Goal: Information Seeking & Learning: Compare options

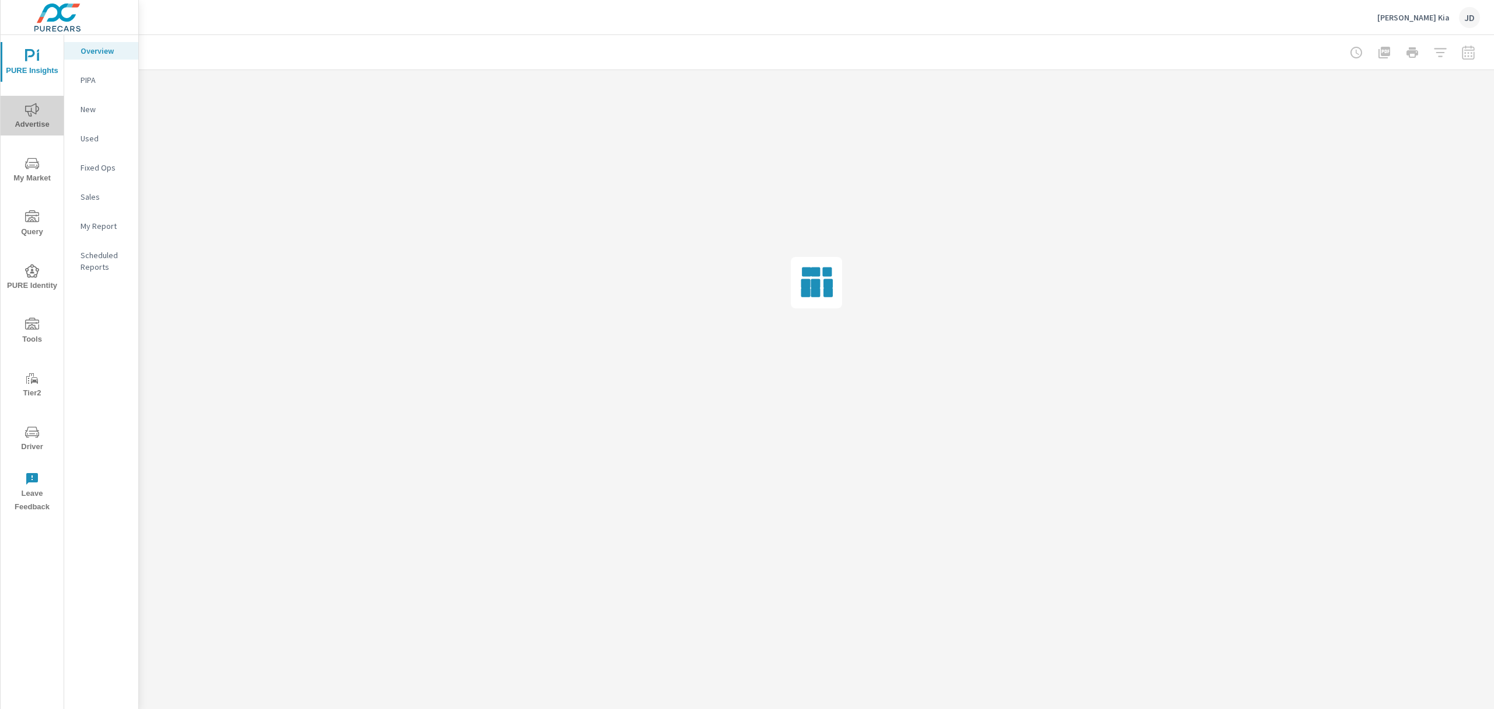
click at [33, 111] on icon "nav menu" at bounding box center [32, 110] width 14 height 14
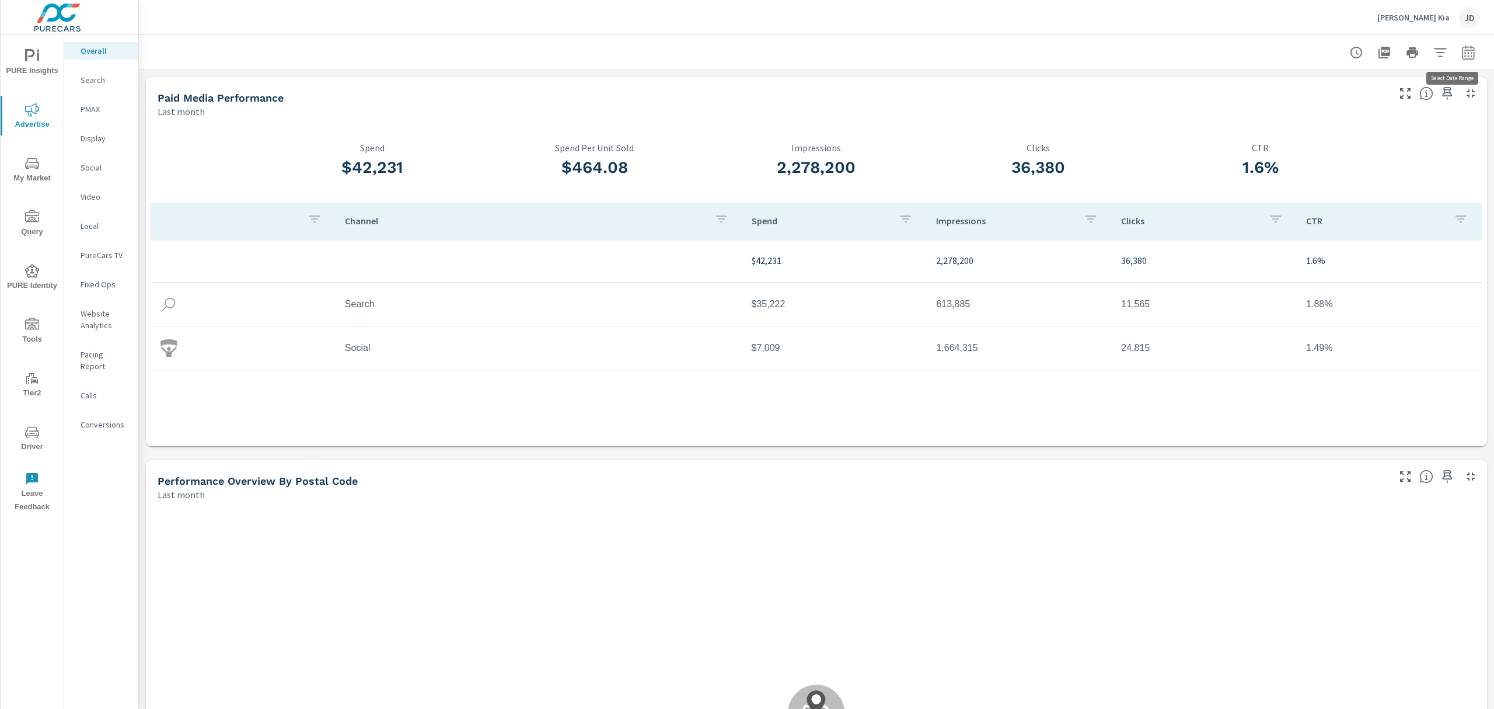
click at [1461, 54] on icon "button" at bounding box center [1468, 53] width 14 height 14
select select "Last month"
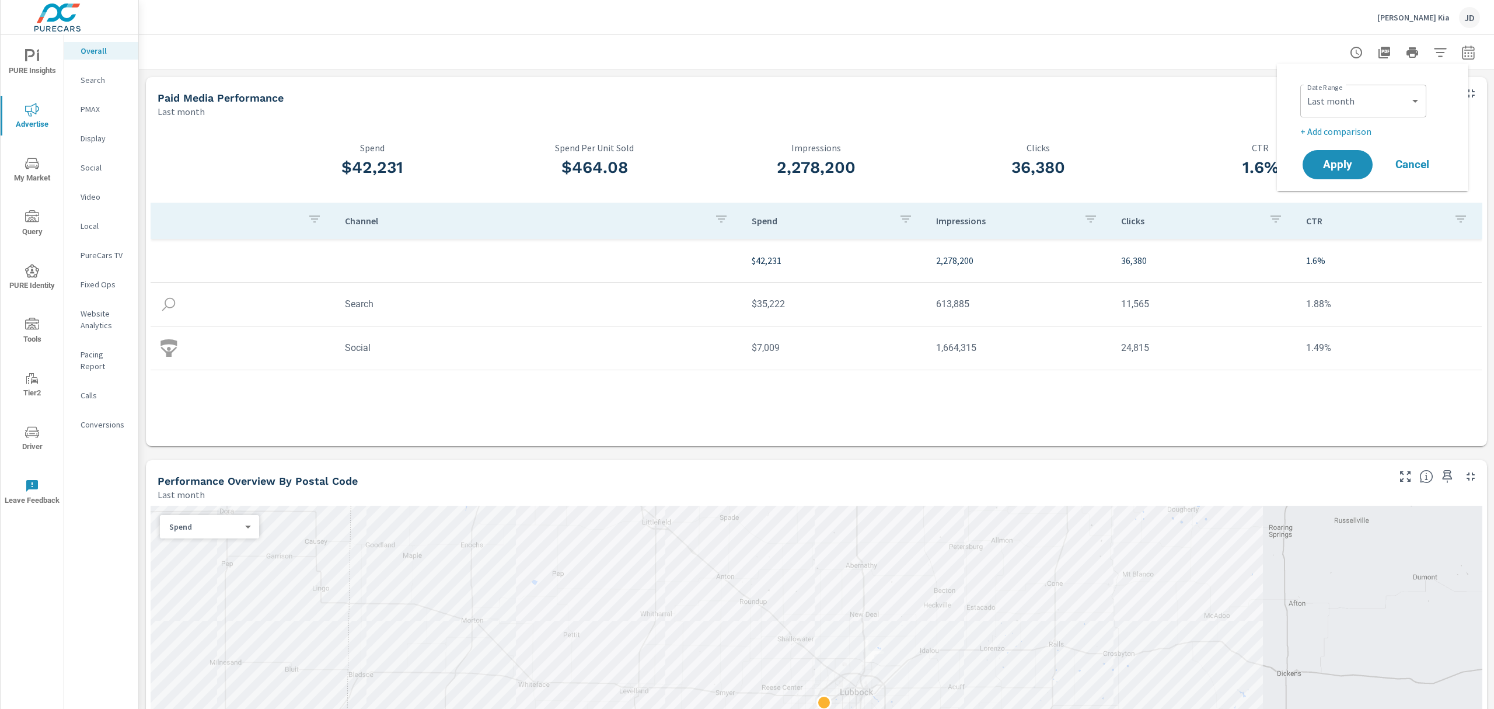
click at [1369, 129] on p "+ Add comparison" at bounding box center [1374, 131] width 149 height 14
click at [1369, 145] on select "Custom Previous period Previous month Previous year" at bounding box center [1363, 152] width 117 height 23
click at [1305, 141] on select "Custom Previous period Previous month Previous year" at bounding box center [1363, 152] width 117 height 23
select select "Previous month"
click at [1343, 200] on span "Apply" at bounding box center [1338, 197] width 48 height 11
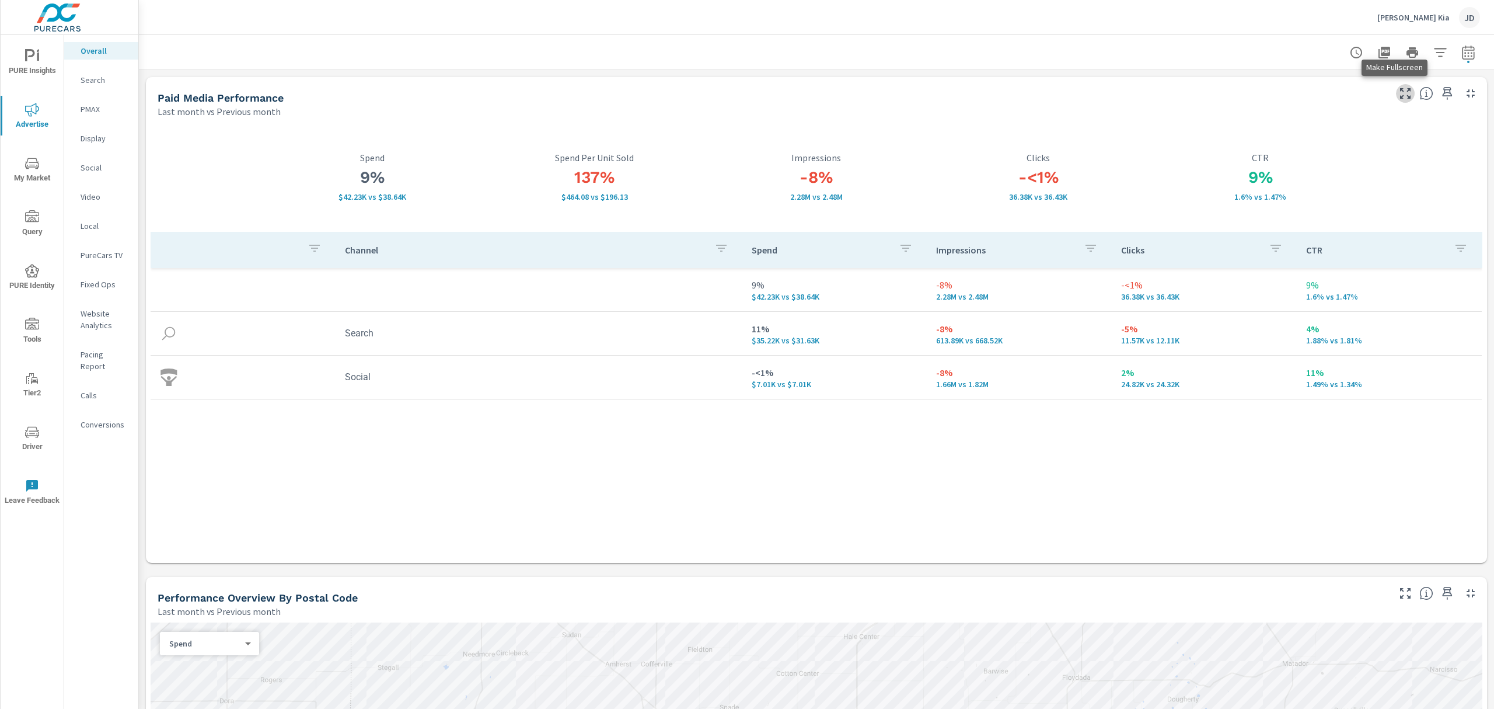
click at [1399, 96] on icon "button" at bounding box center [1405, 93] width 14 height 14
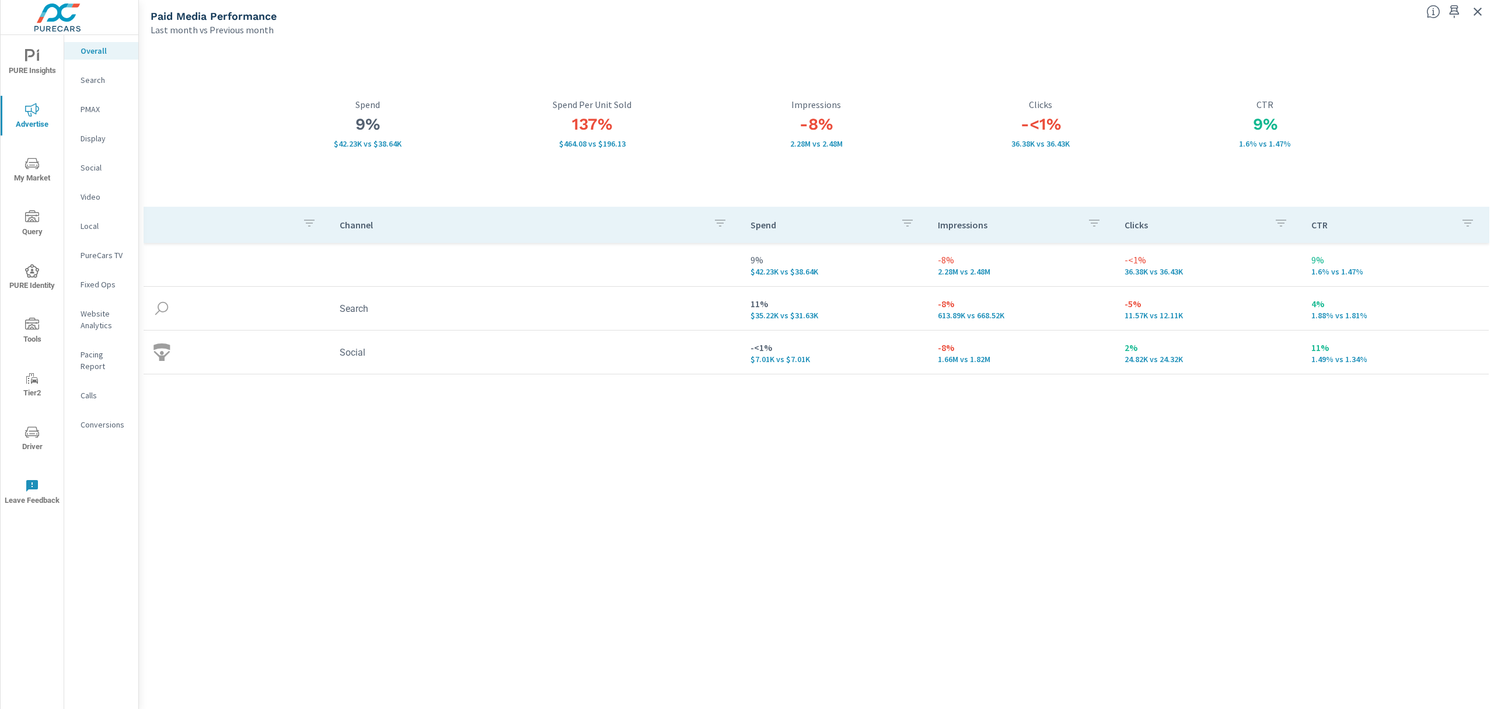
click at [78, 82] on div "Search" at bounding box center [101, 80] width 74 height 18
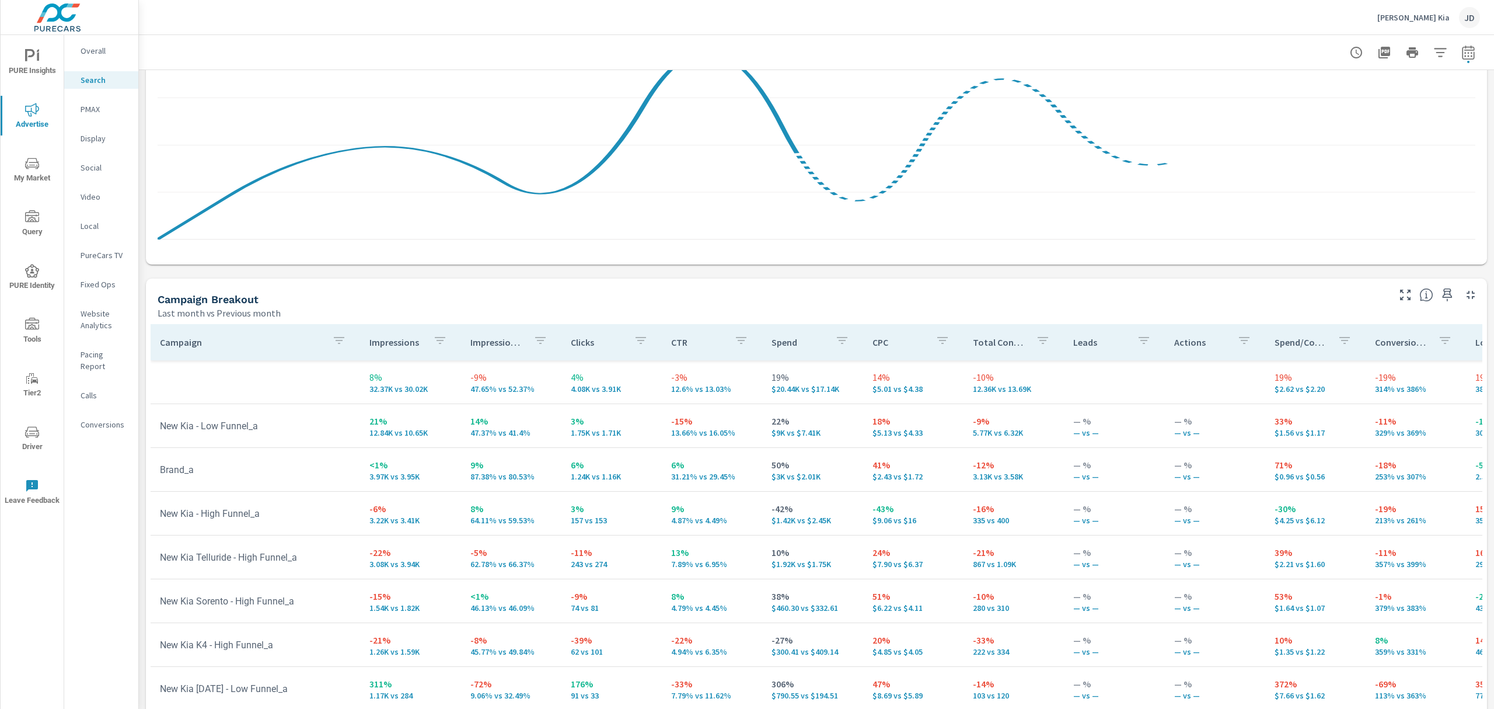
scroll to position [985, 0]
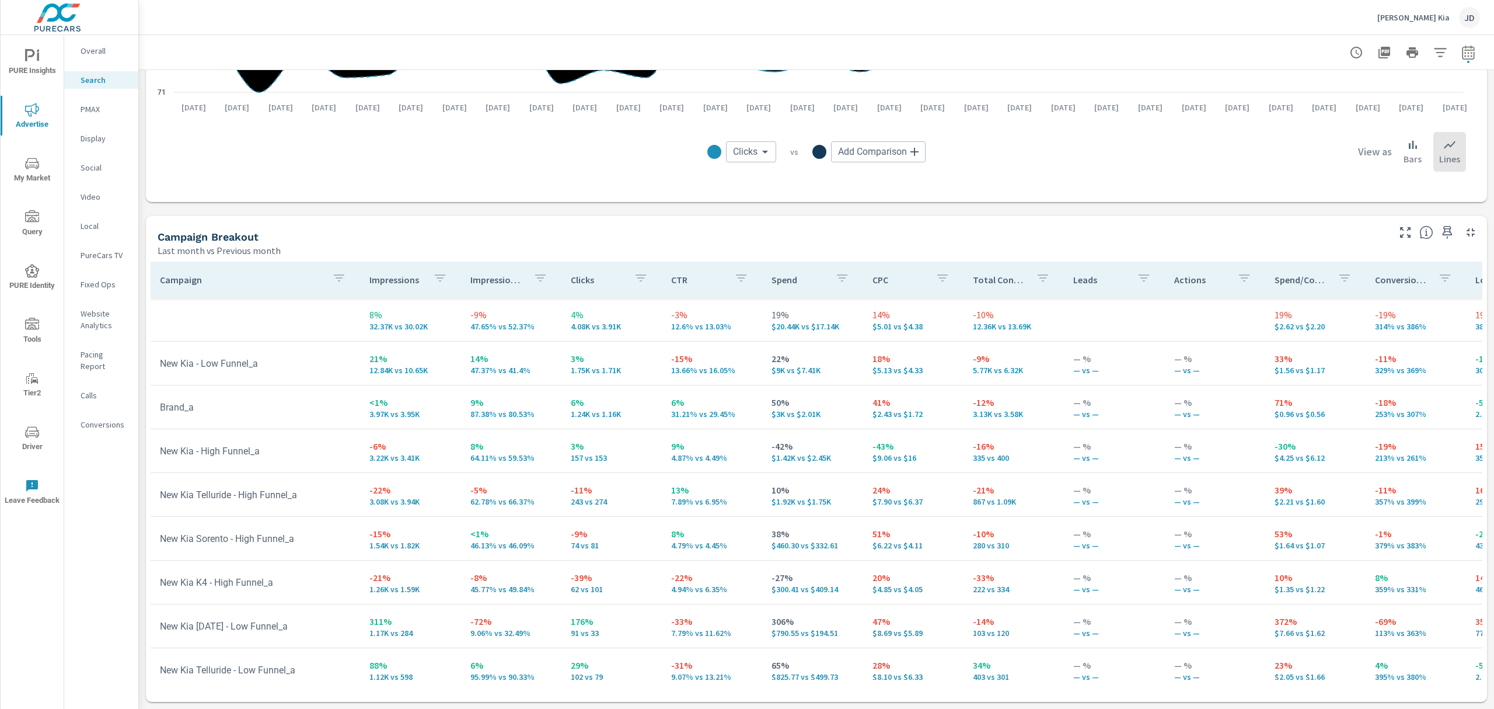
click at [1398, 232] on icon "button" at bounding box center [1405, 232] width 14 height 14
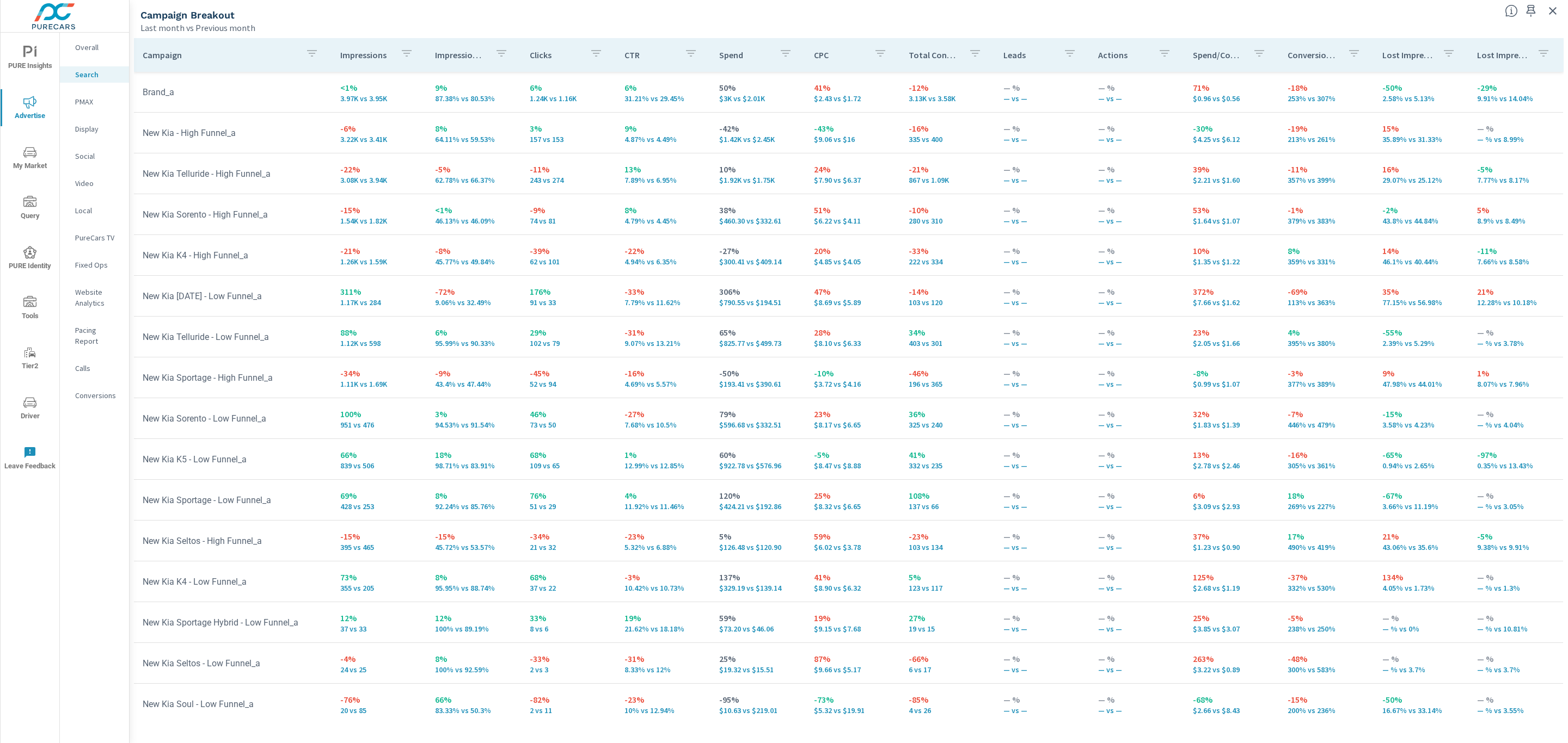
scroll to position [163, 0]
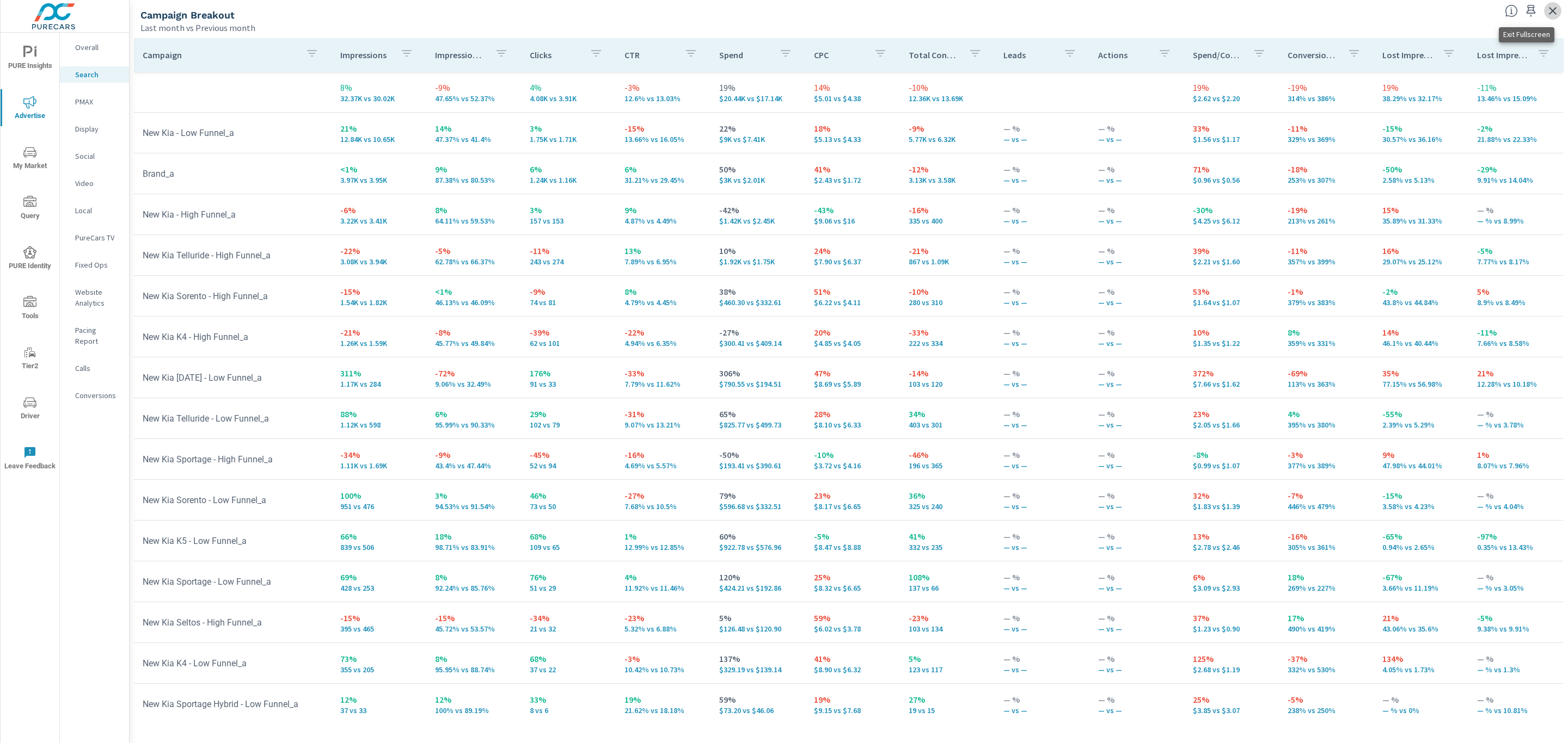
click at [1393, 10] on icon "button" at bounding box center [1552, 11] width 13 height 13
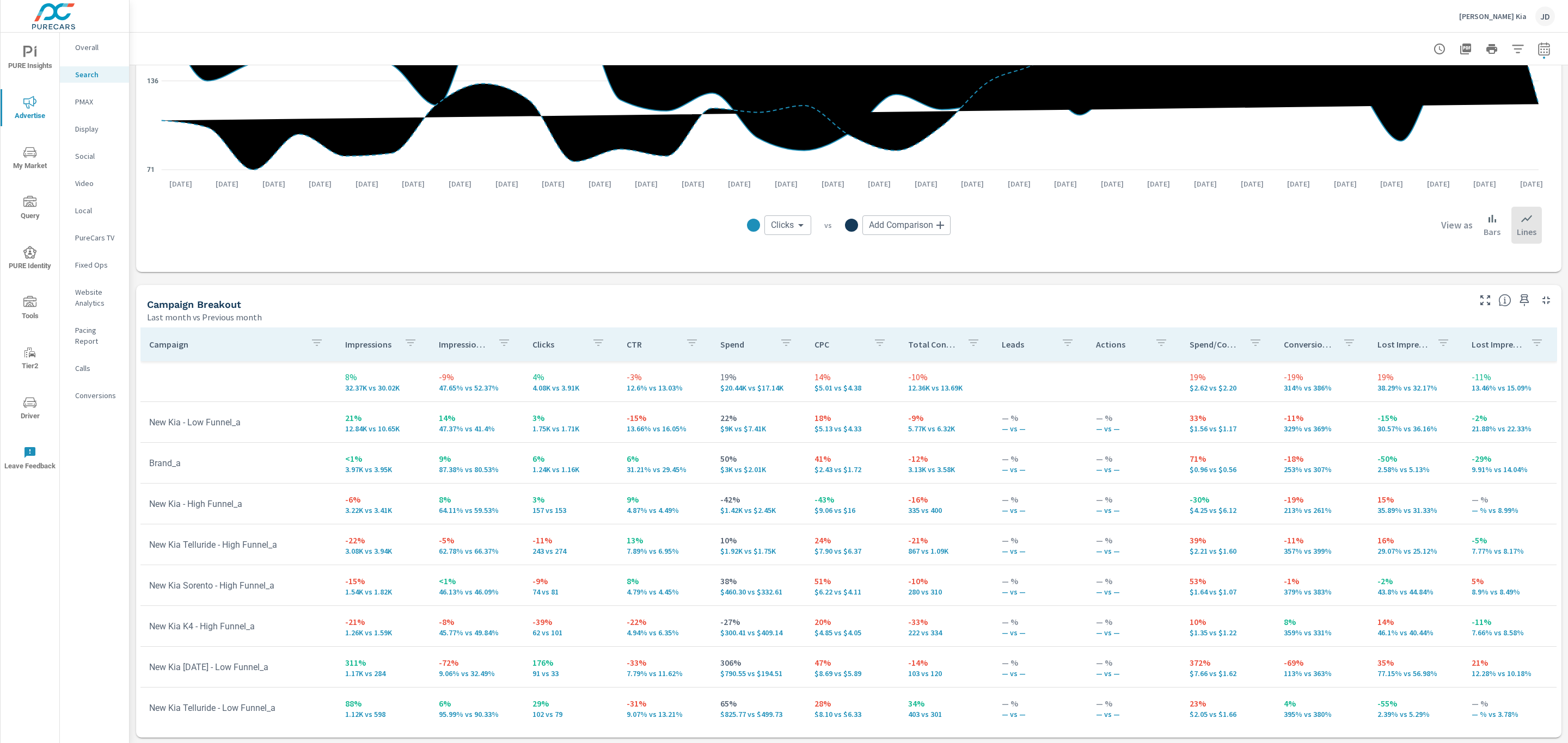
scroll to position [835, 0]
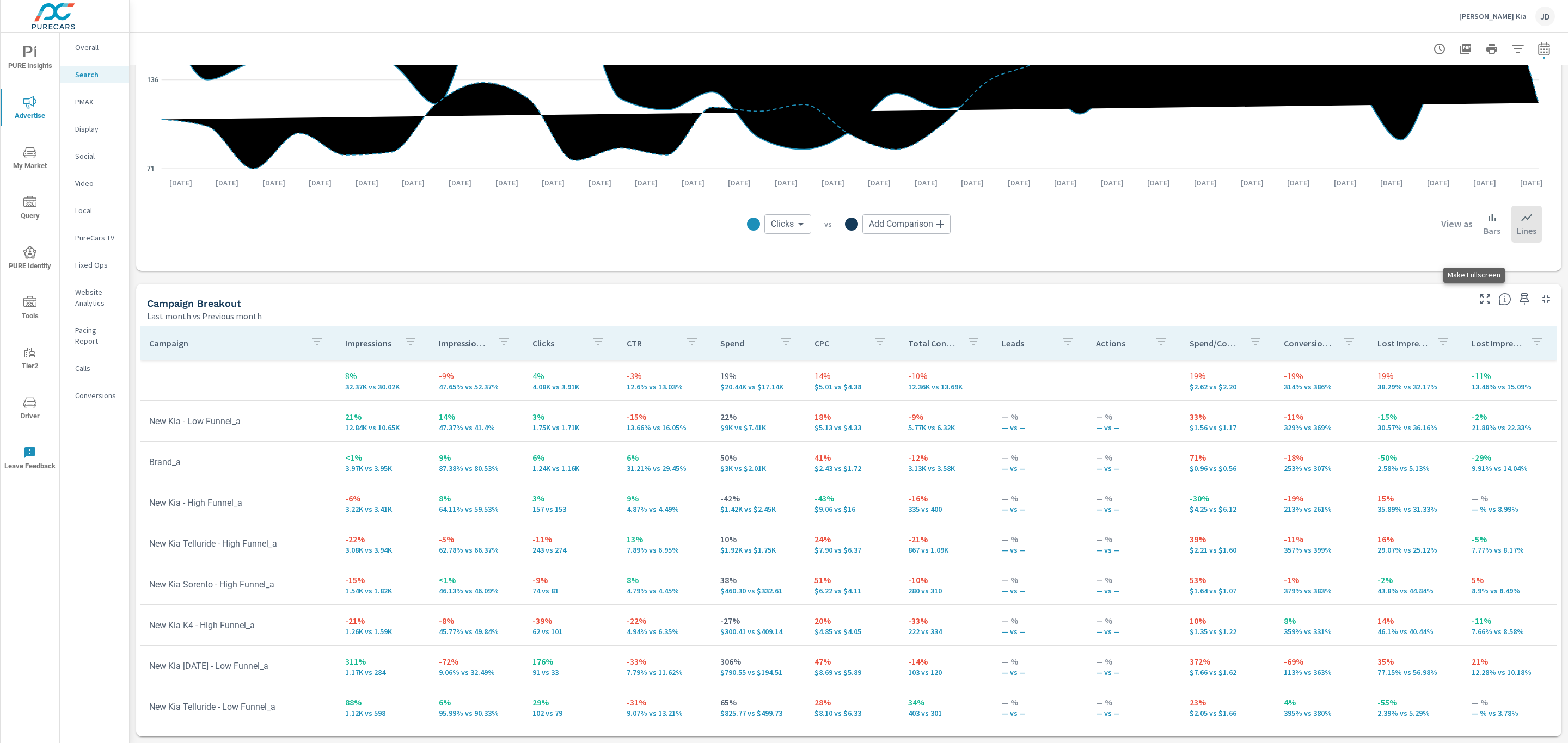
click at [1393, 302] on icon "button" at bounding box center [1485, 299] width 13 height 13
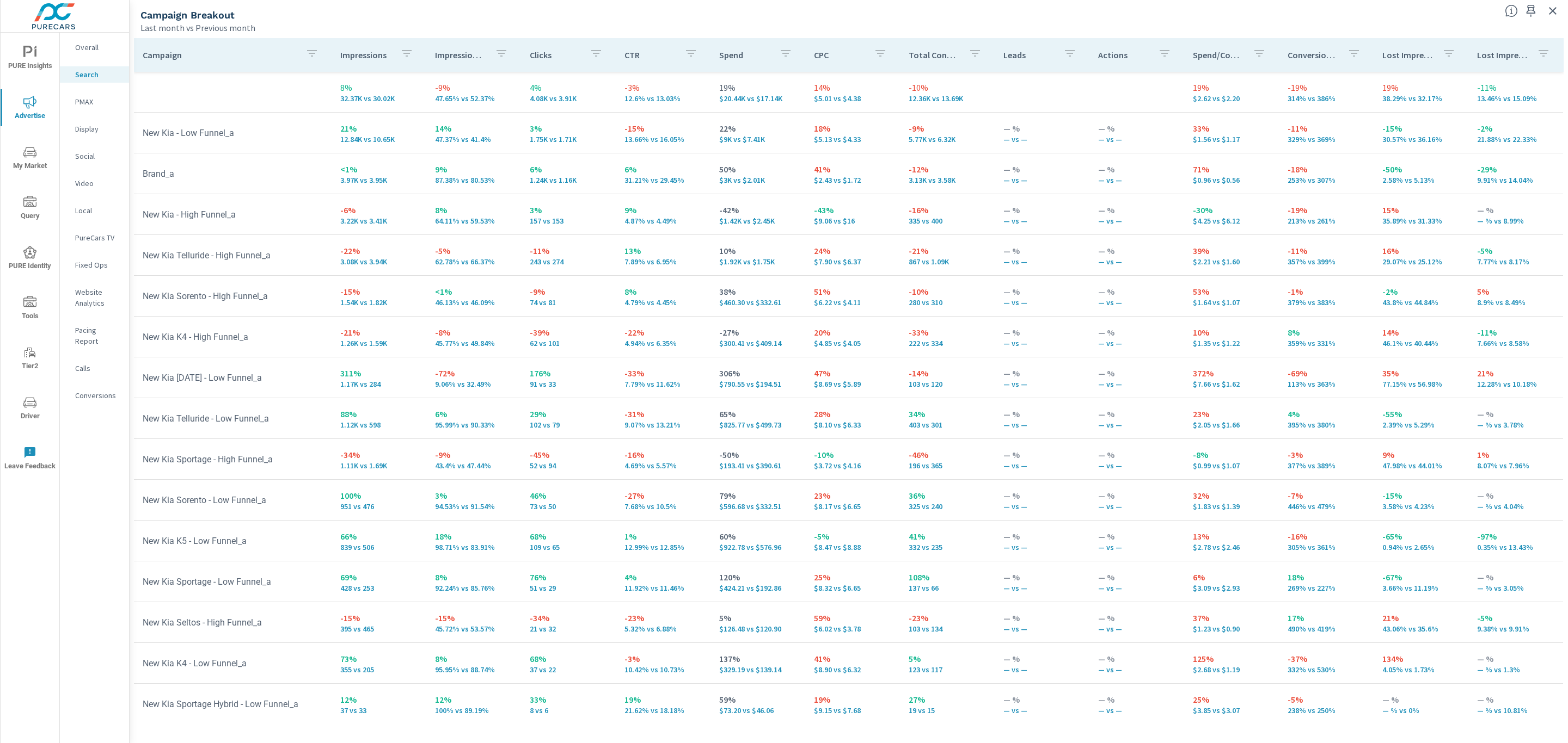
click at [82, 154] on p "Social" at bounding box center [98, 157] width 45 height 11
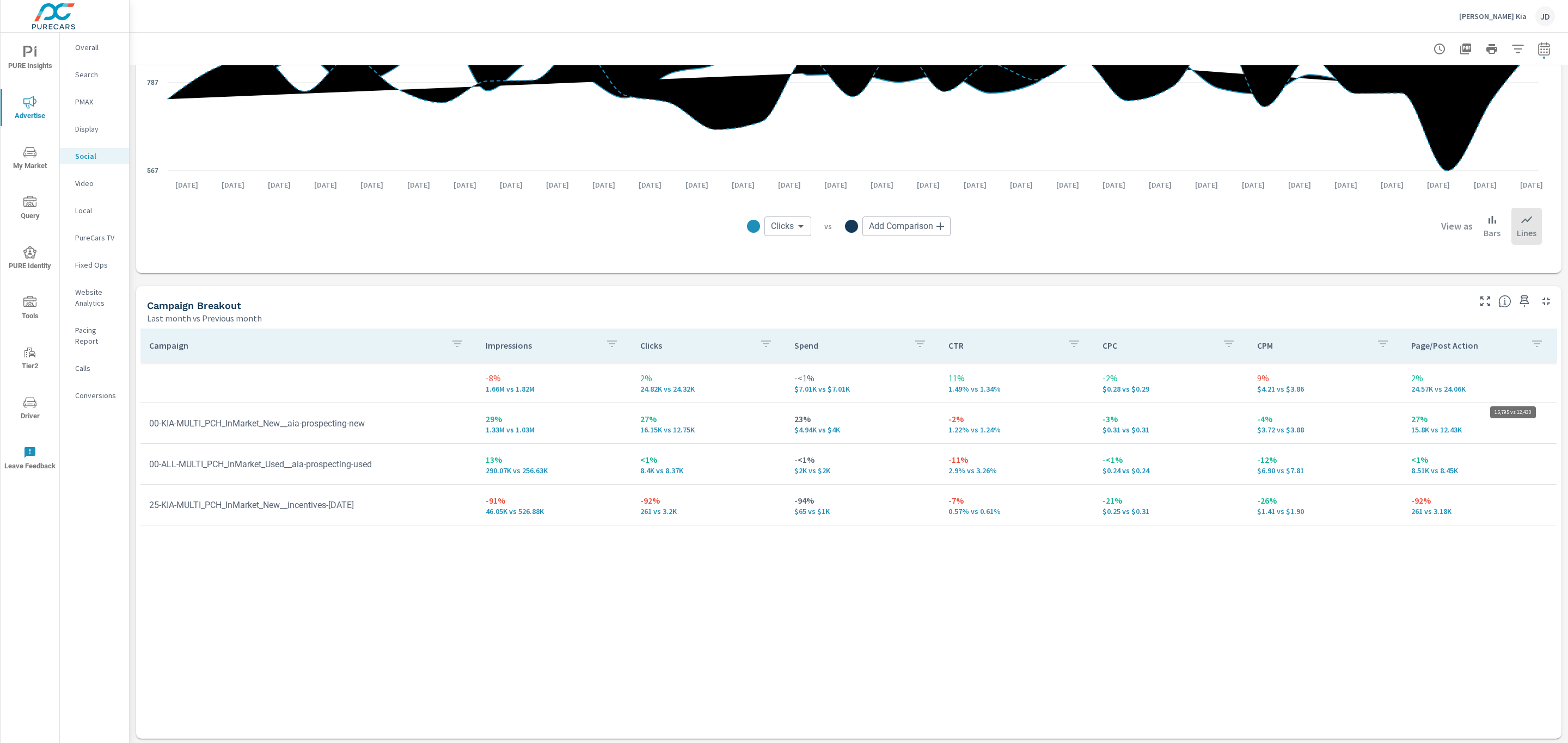
scroll to position [253, 0]
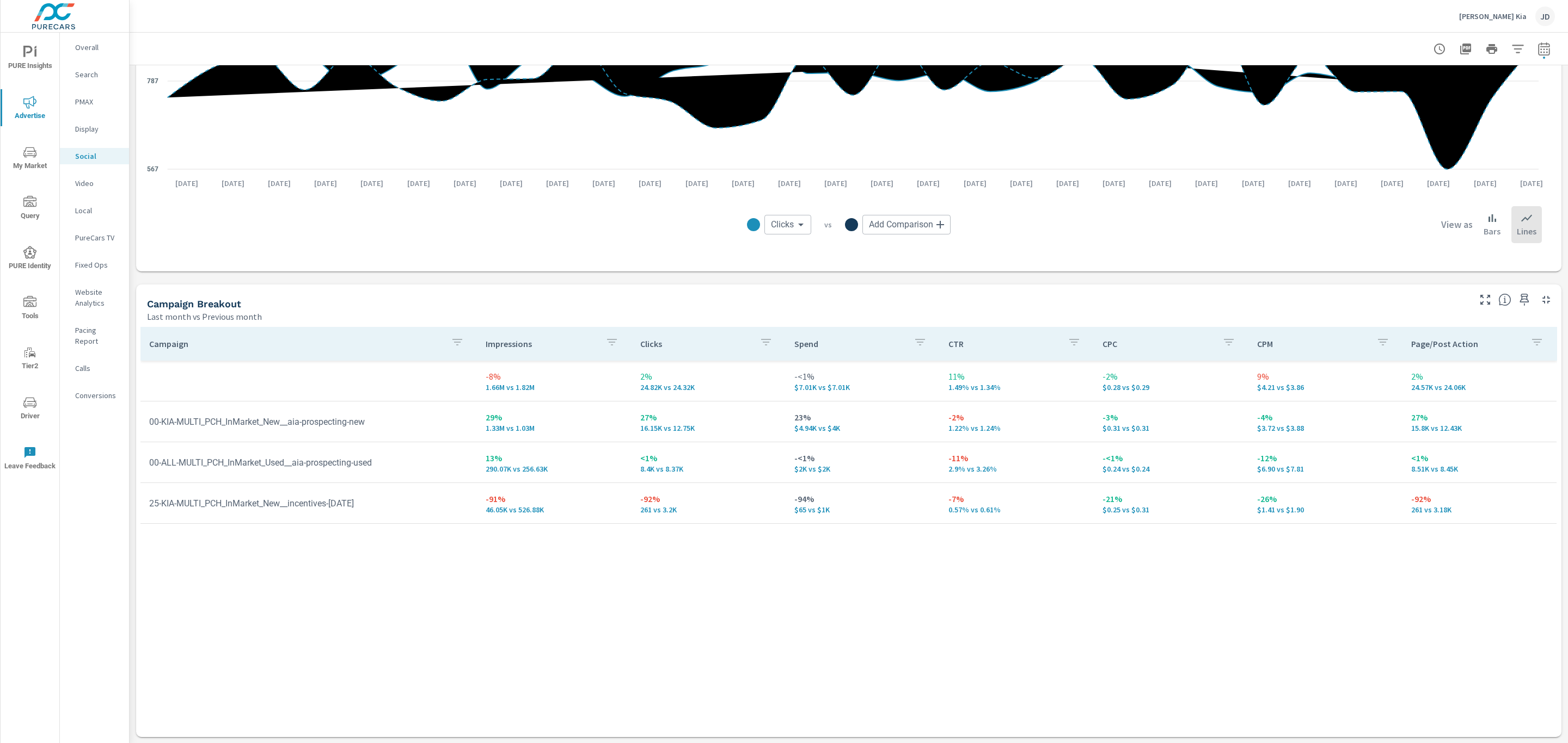
click at [715, 650] on div "Campaign Impressions Clicks Spend CTR CPC CPM Page/Post Action -8% 1.66M vs 1.8…" at bounding box center [849, 522] width 1417 height 390
click at [1393, 298] on icon "button" at bounding box center [1485, 300] width 13 height 13
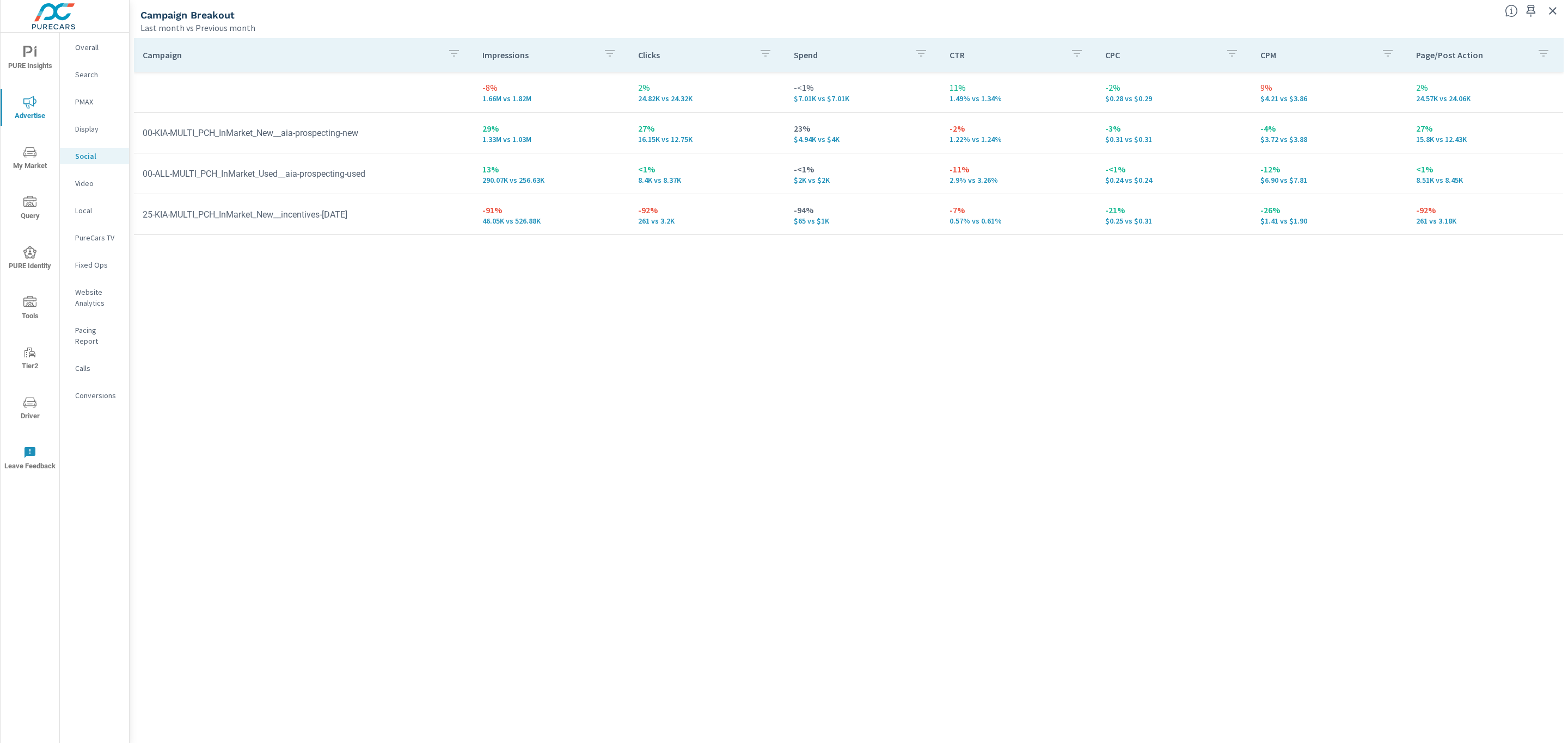
click at [28, 160] on span "My Market" at bounding box center [30, 158] width 52 height 27
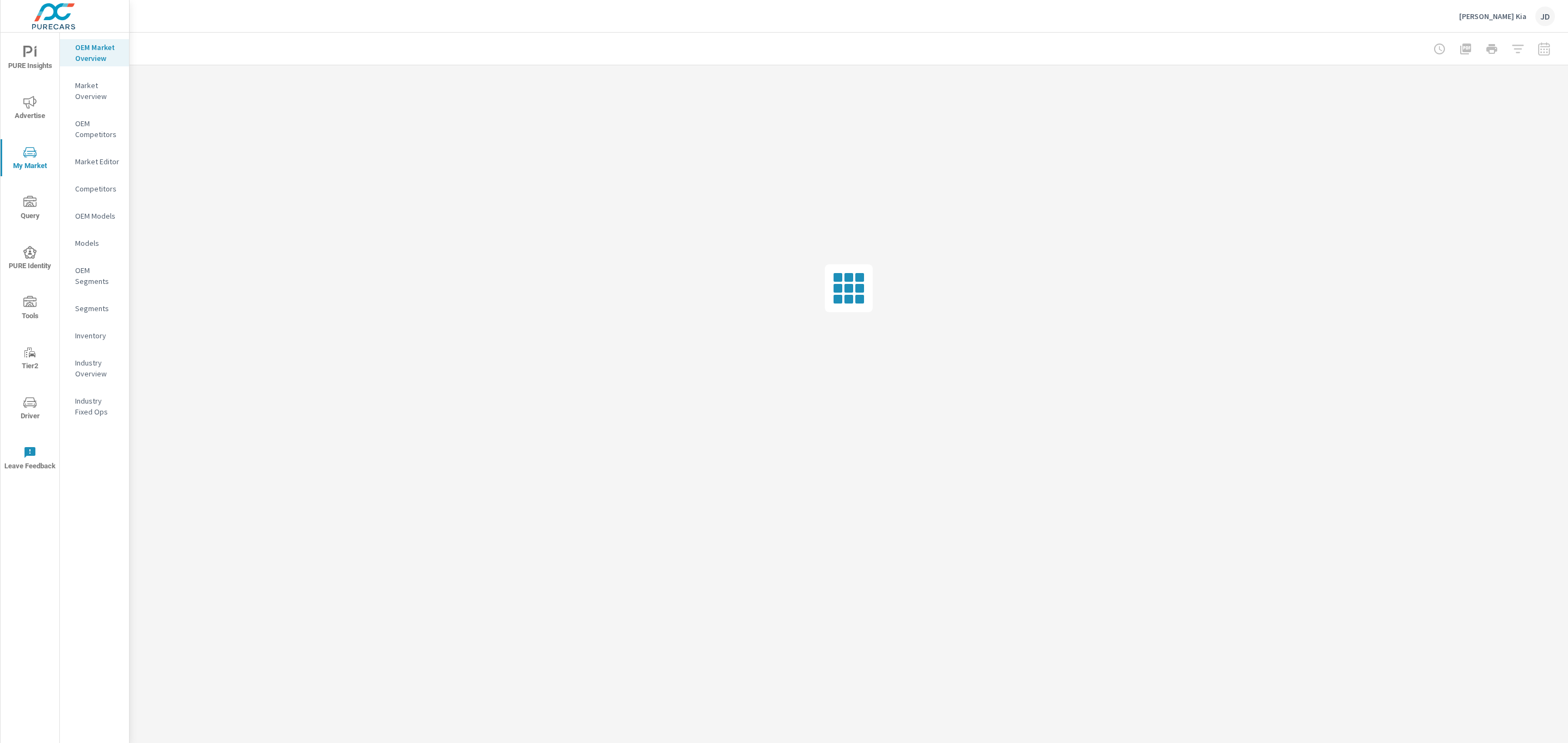
click at [89, 326] on nav "OEM Market Overview Market Overview OEM Competitors Market Editor Competitors O…" at bounding box center [94, 234] width 69 height 403
click at [89, 331] on p "Inventory" at bounding box center [98, 336] width 45 height 11
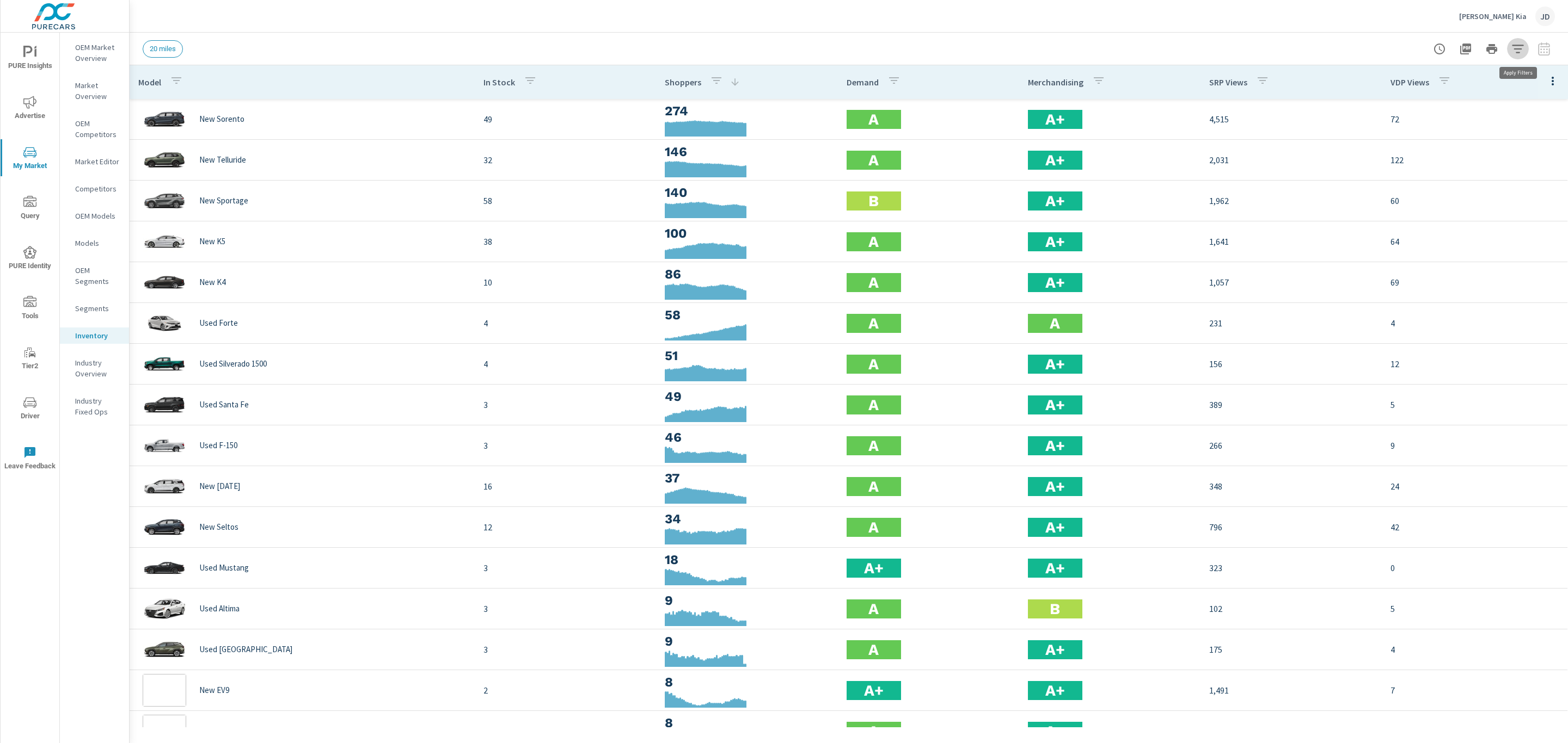
click at [1393, 51] on icon "button" at bounding box center [1518, 49] width 13 height 13
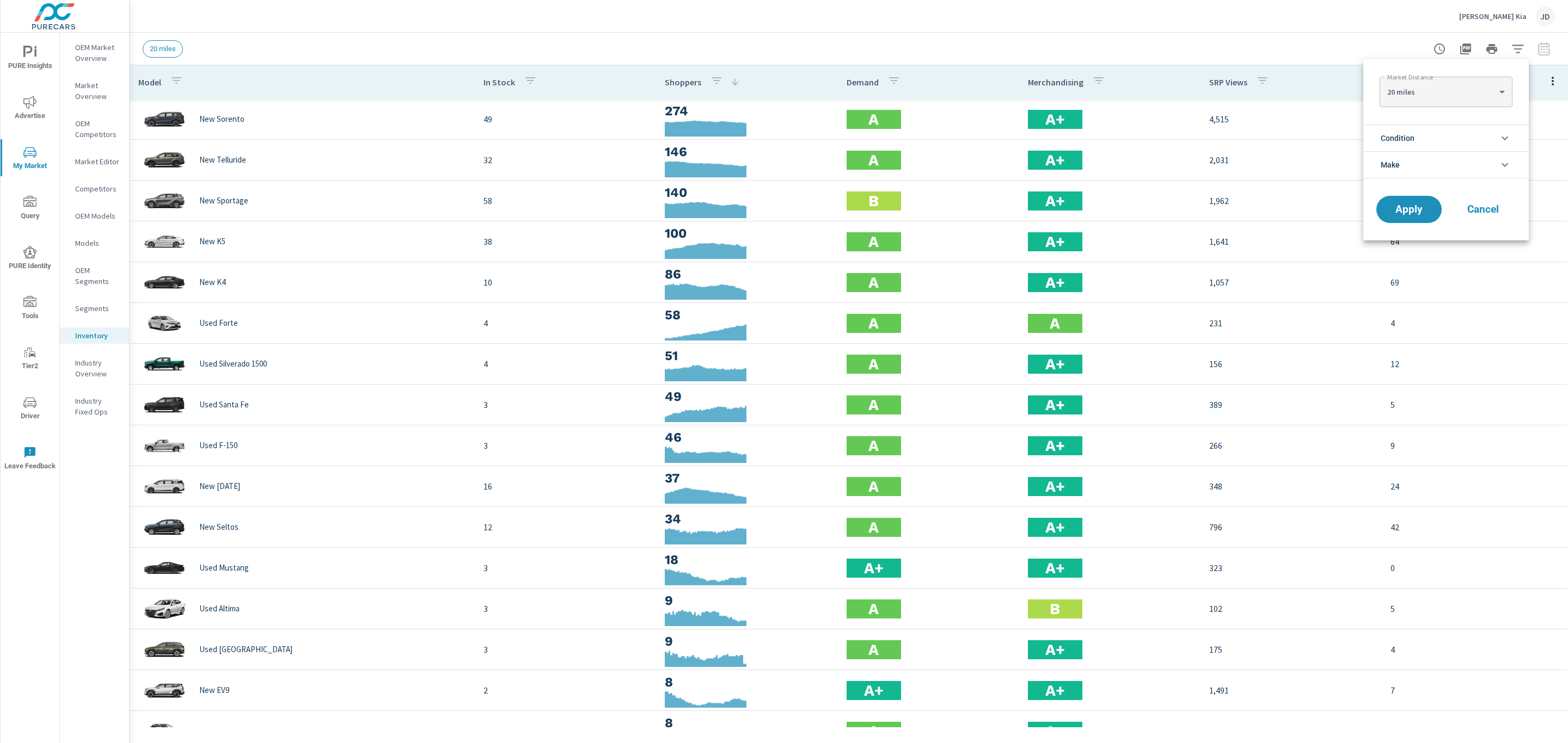
click at [1393, 135] on li "Condition" at bounding box center [1445, 138] width 165 height 27
click at [1393, 169] on span "New" at bounding box center [1458, 164] width 119 height 13
click at [1393, 310] on span "Apply" at bounding box center [1408, 307] width 45 height 10
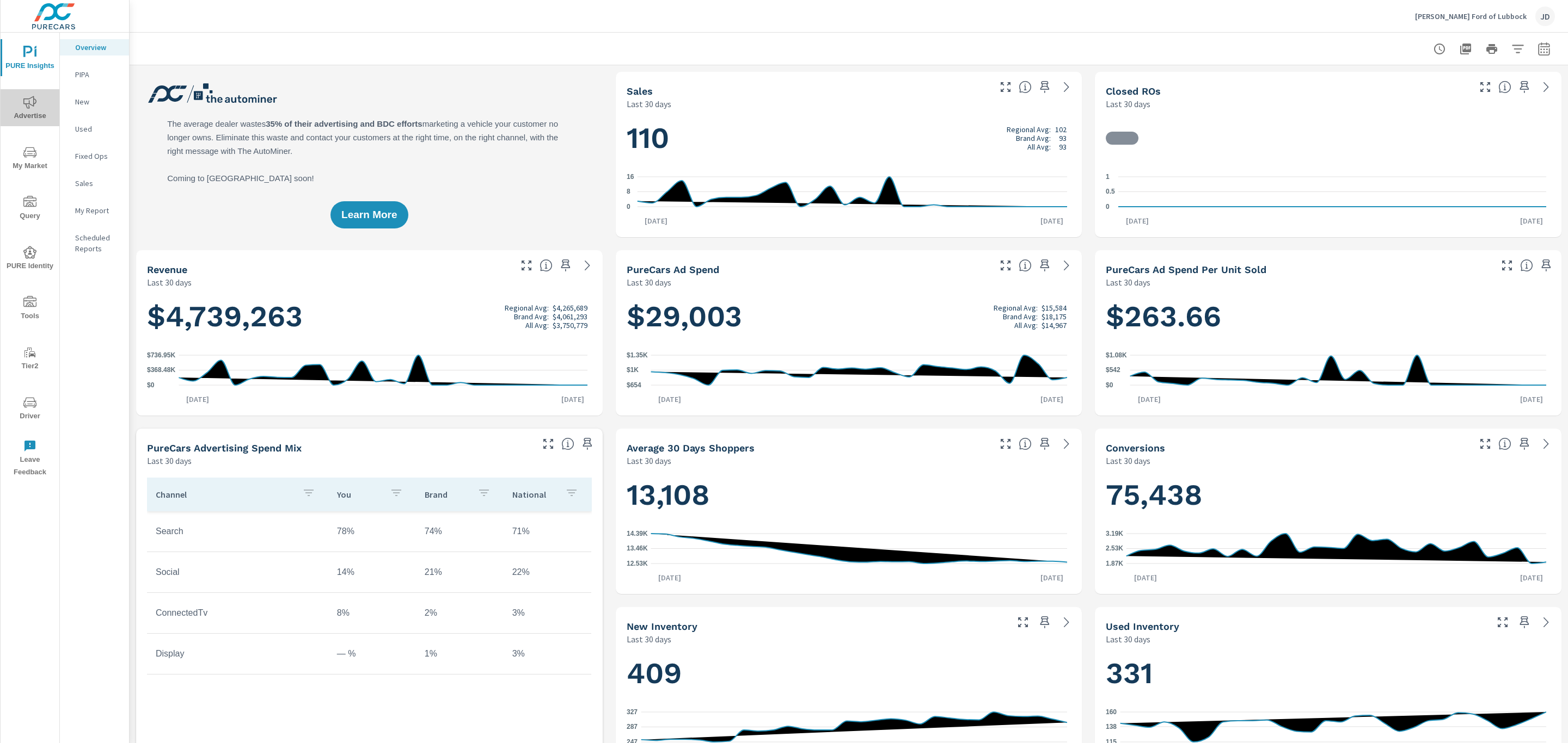
click at [35, 104] on icon "nav menu" at bounding box center [30, 103] width 13 height 13
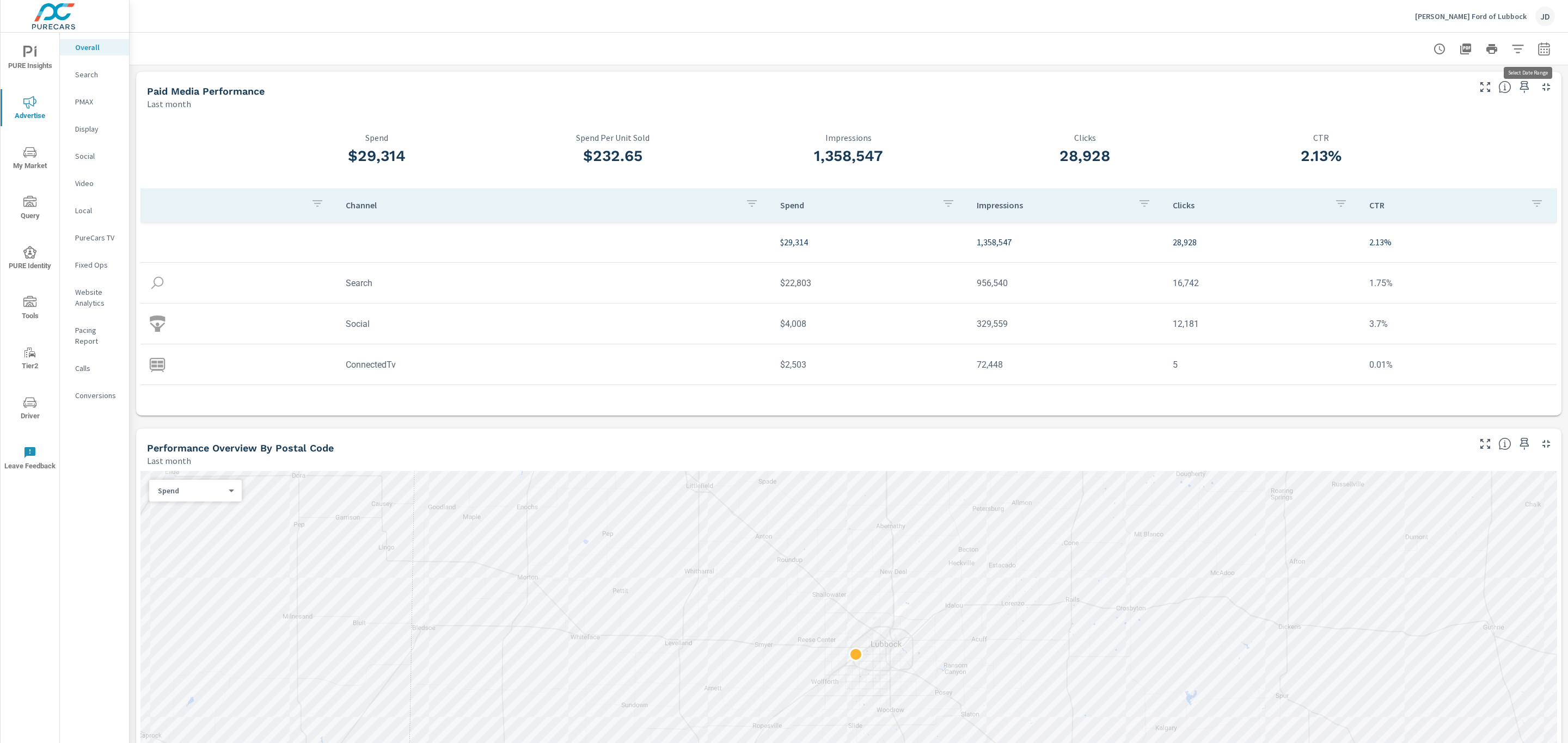
click at [1537, 45] on icon "button" at bounding box center [1544, 49] width 13 height 13
select select "Last month"
click at [1415, 117] on p "+ Add comparison" at bounding box center [1454, 122] width 139 height 13
click at [1420, 145] on select "Custom Previous period Previous month Previous year" at bounding box center [1444, 142] width 109 height 21
click at [1390, 131] on select "Custom Previous period Previous month Previous year" at bounding box center [1444, 142] width 109 height 21
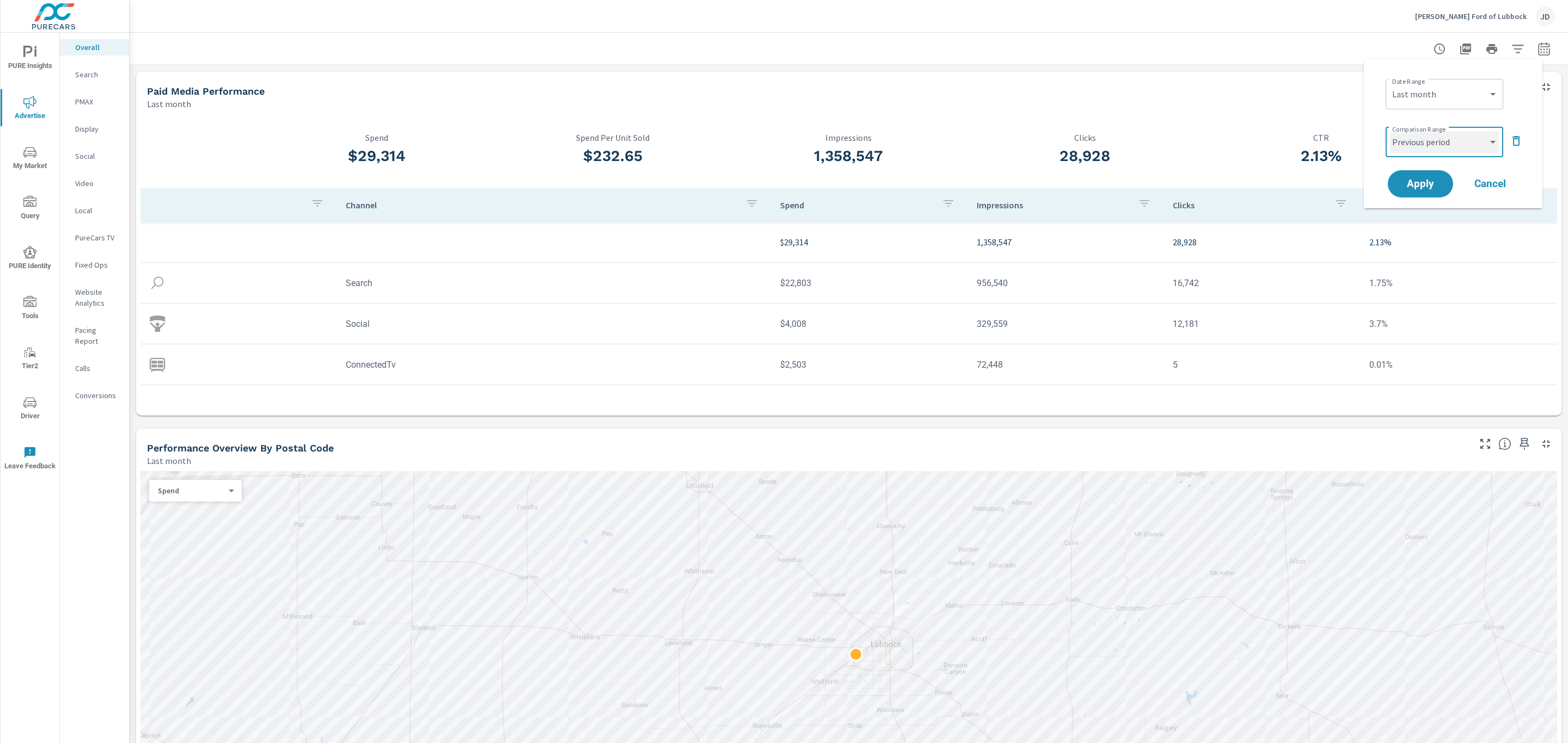
select select "Previous month"
click at [1424, 191] on button "Apply" at bounding box center [1420, 184] width 67 height 28
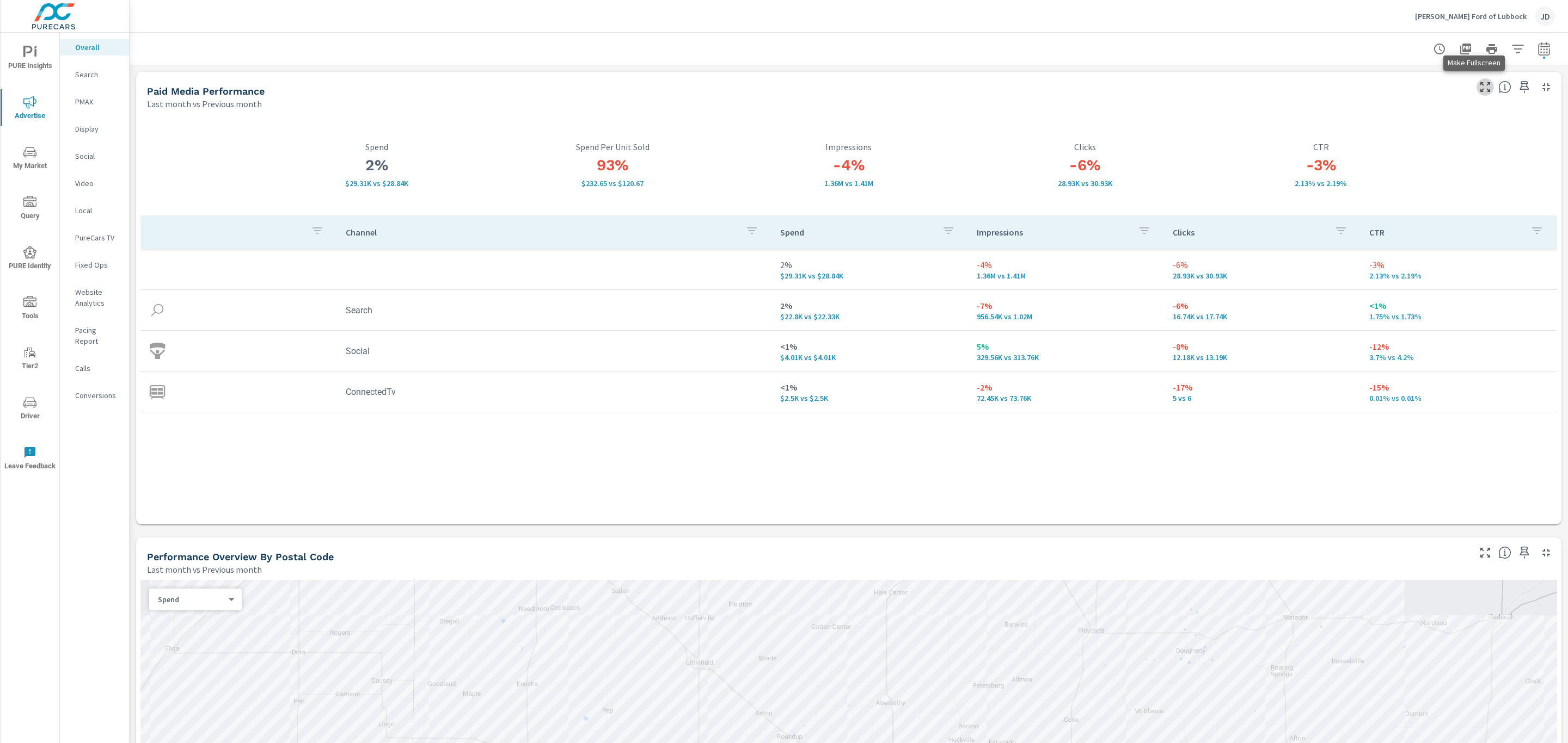
click at [1478, 87] on icon "button" at bounding box center [1485, 87] width 13 height 13
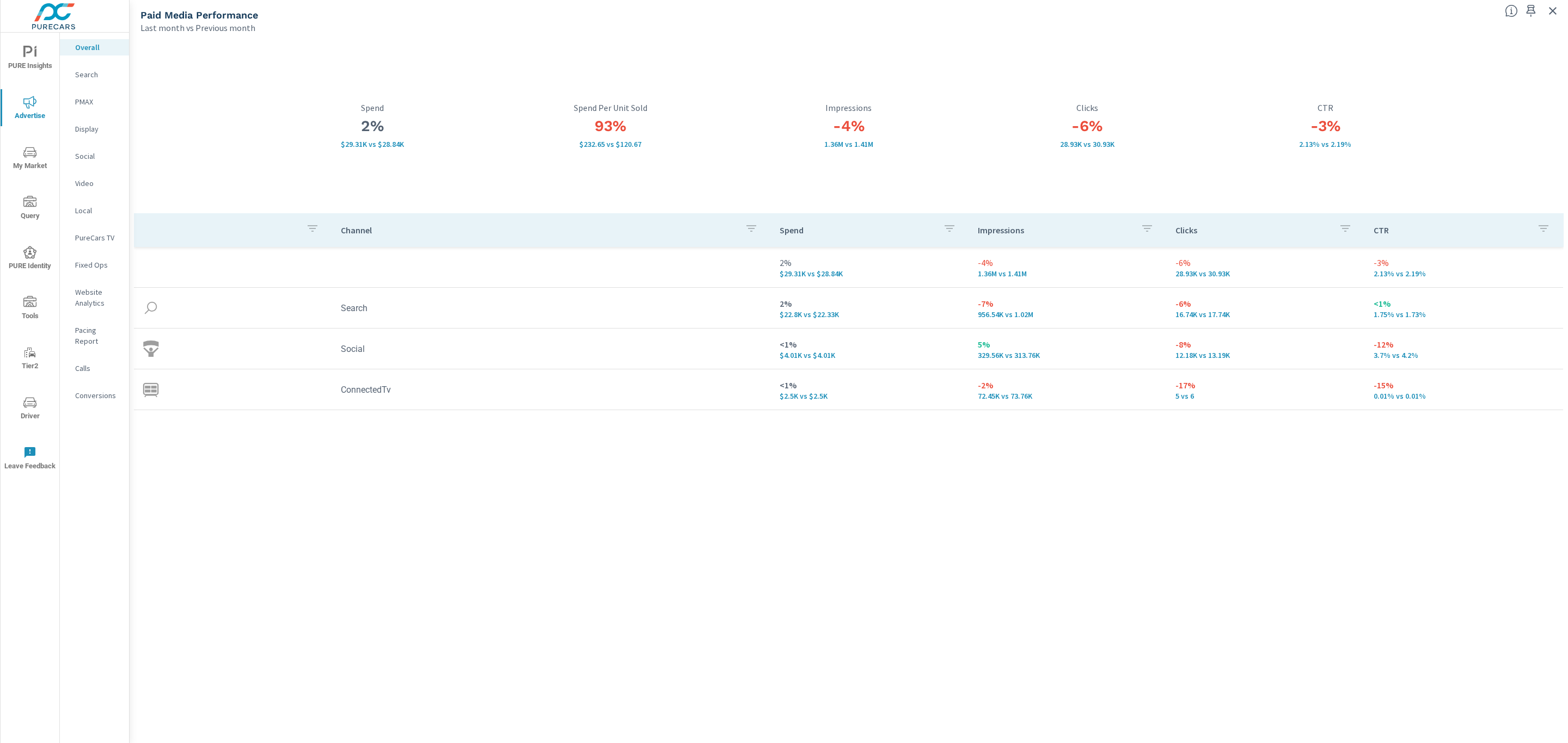
click at [103, 73] on p "Search" at bounding box center [98, 75] width 45 height 11
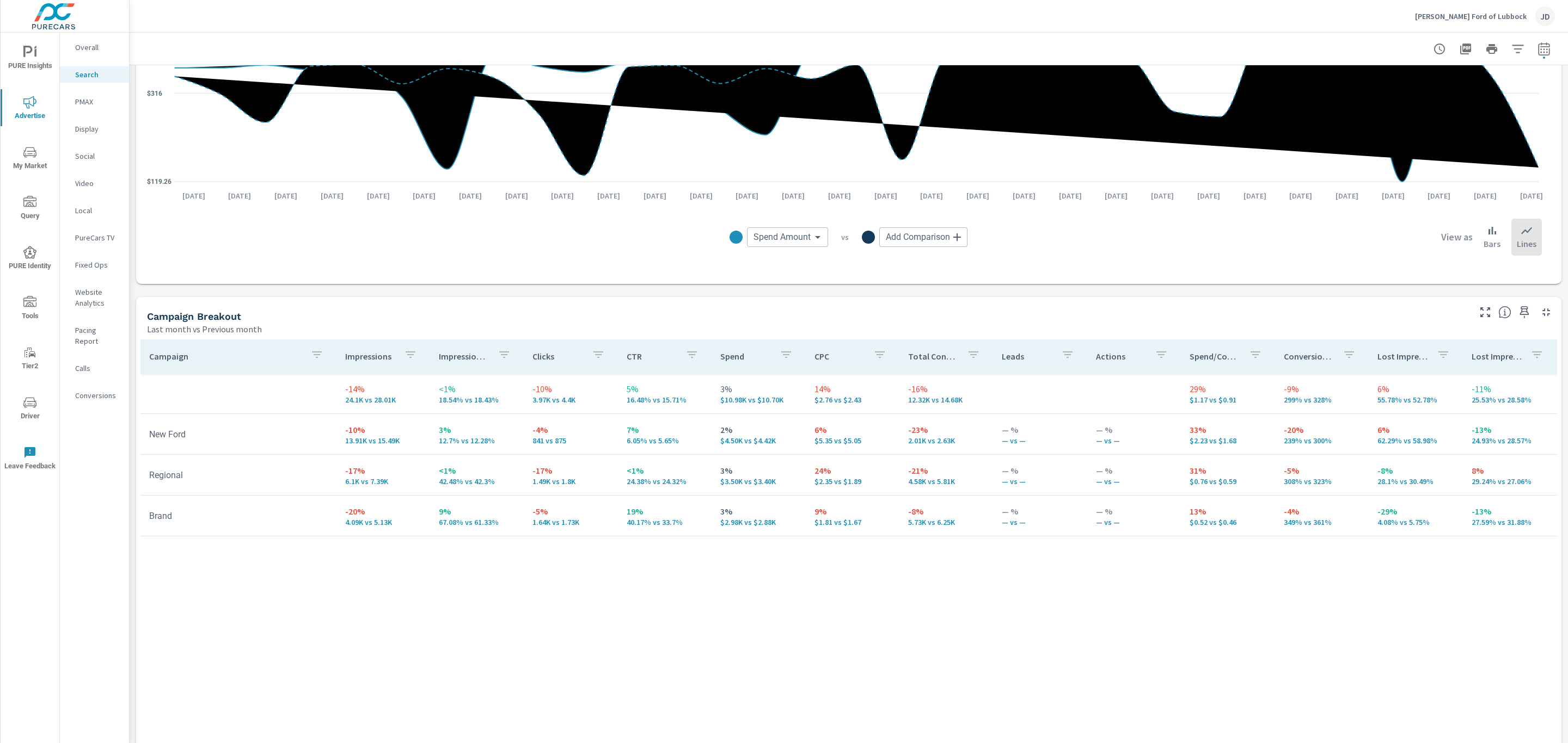
scroll to position [835, 0]
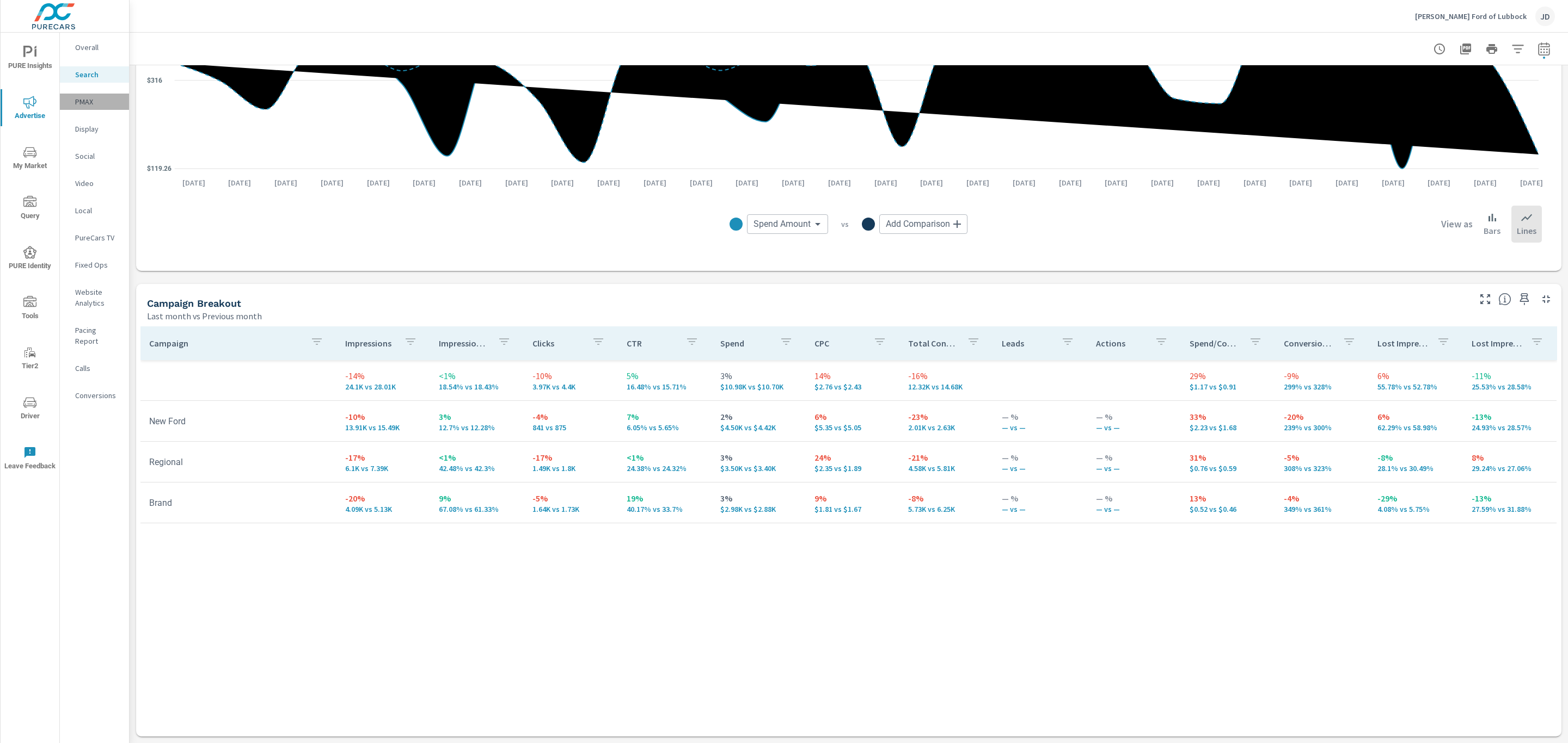
click at [87, 105] on p "PMAX" at bounding box center [98, 102] width 45 height 11
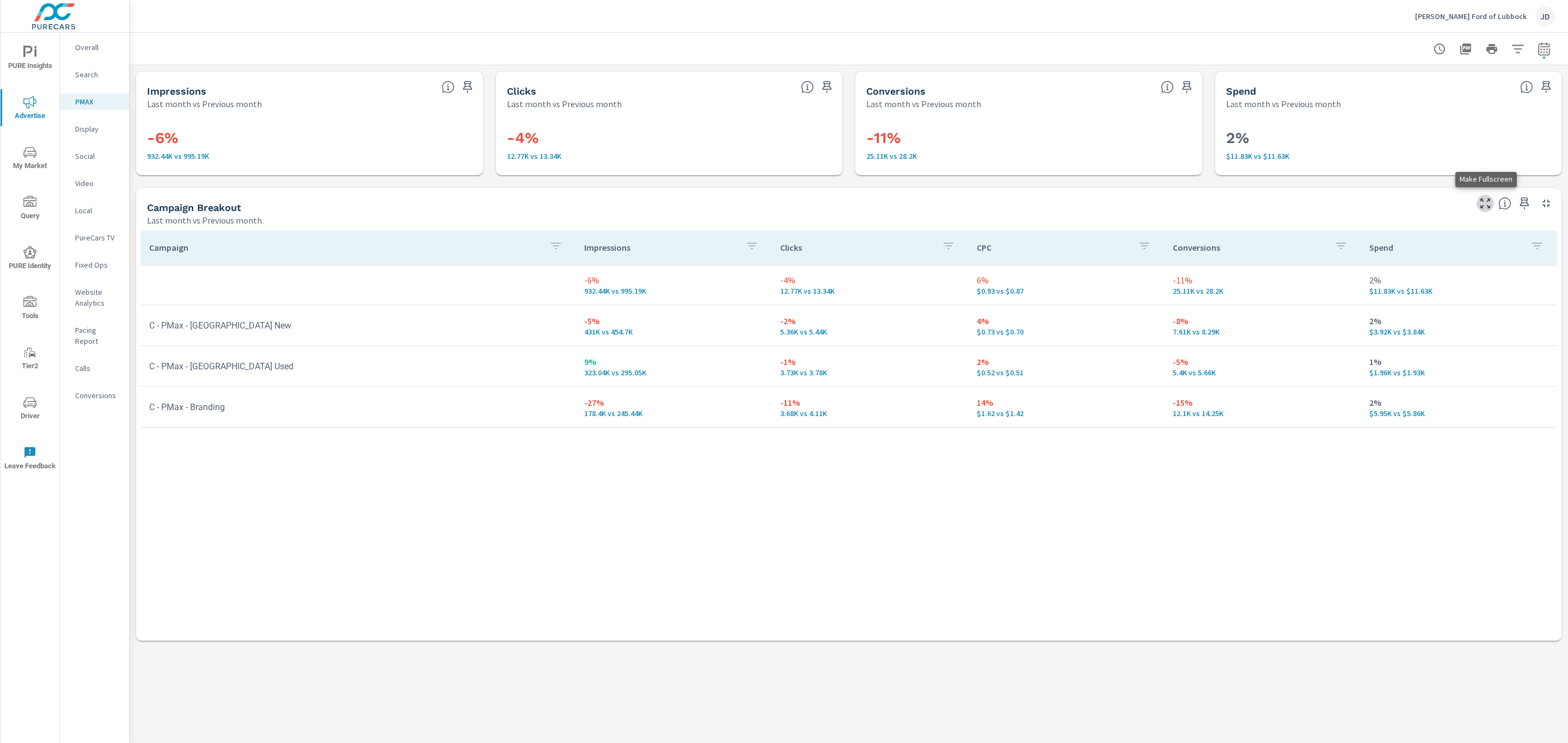
click at [1486, 200] on icon "button" at bounding box center [1485, 203] width 13 height 13
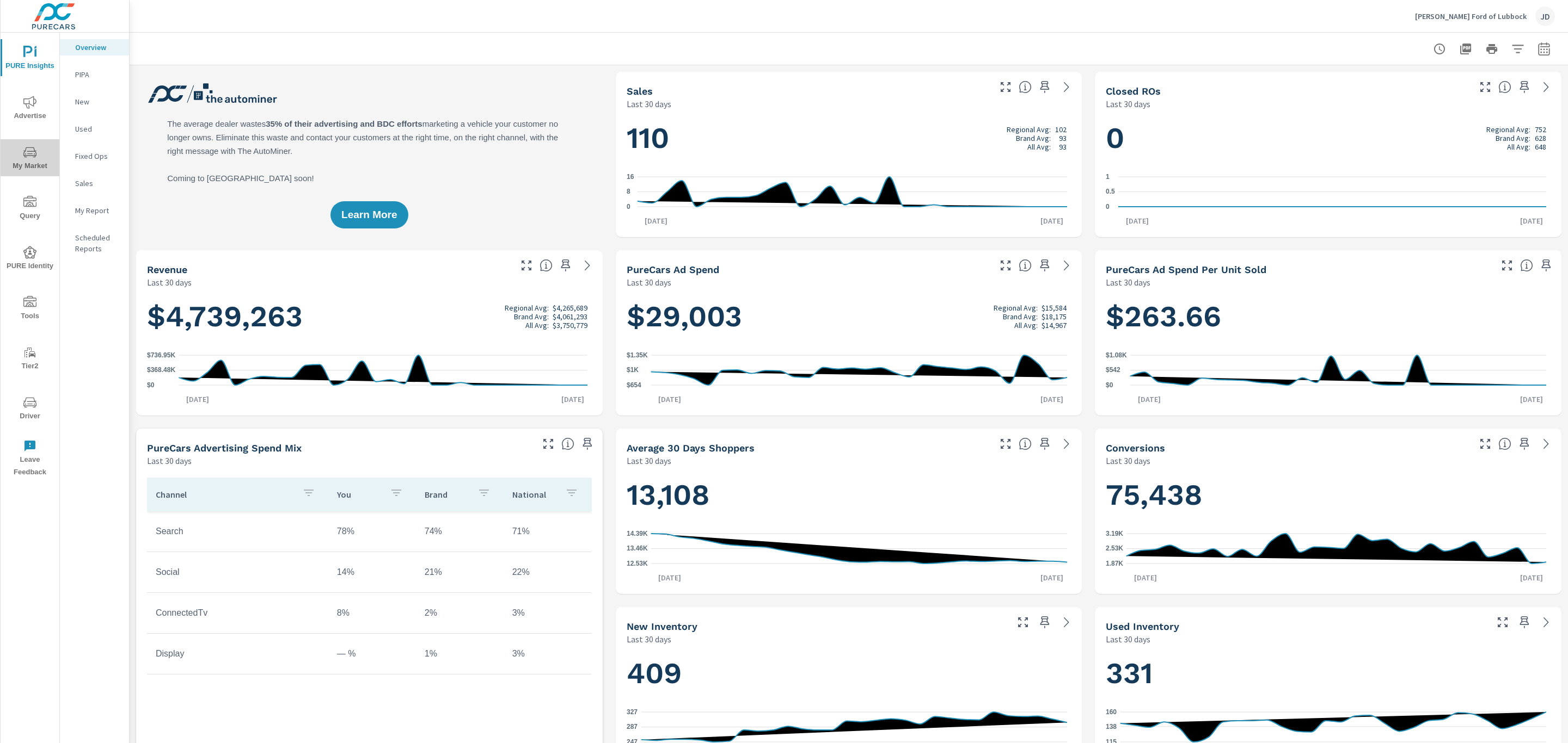
click at [21, 158] on span "My Market" at bounding box center [30, 158] width 52 height 27
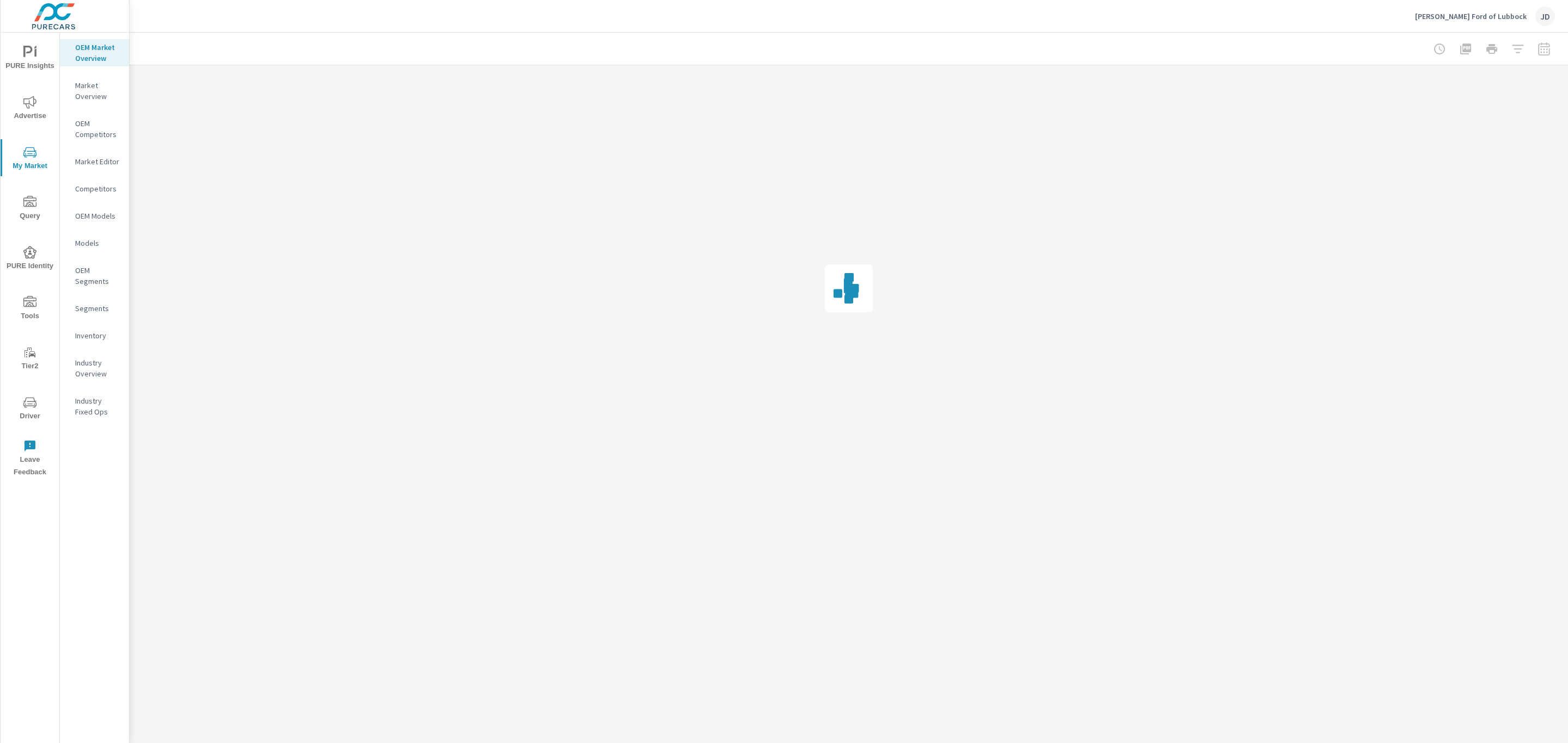
click at [98, 332] on p "Inventory" at bounding box center [98, 336] width 45 height 11
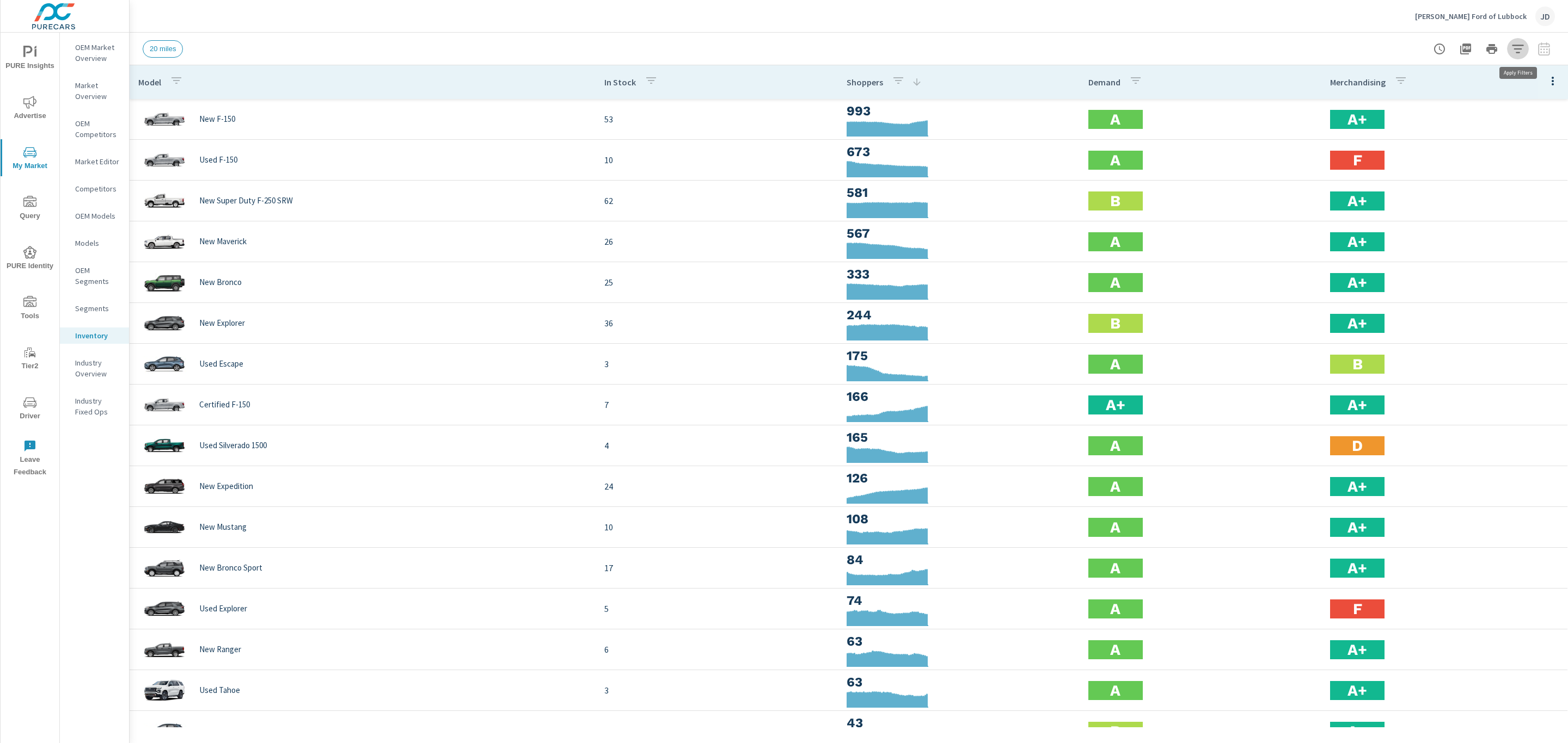
click at [1518, 48] on icon "button" at bounding box center [1518, 48] width 11 height 8
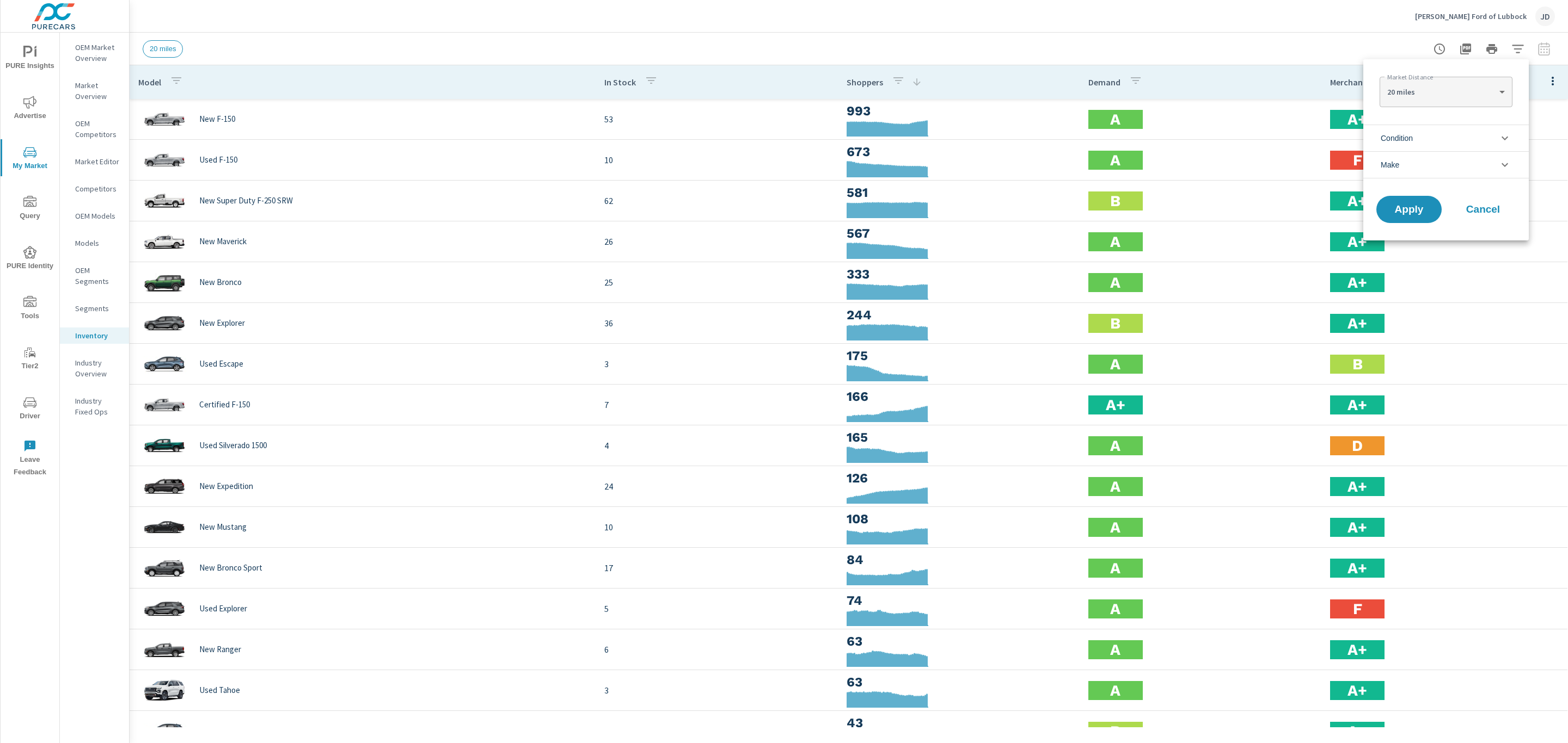
click at [1437, 136] on li "Condition" at bounding box center [1445, 138] width 165 height 27
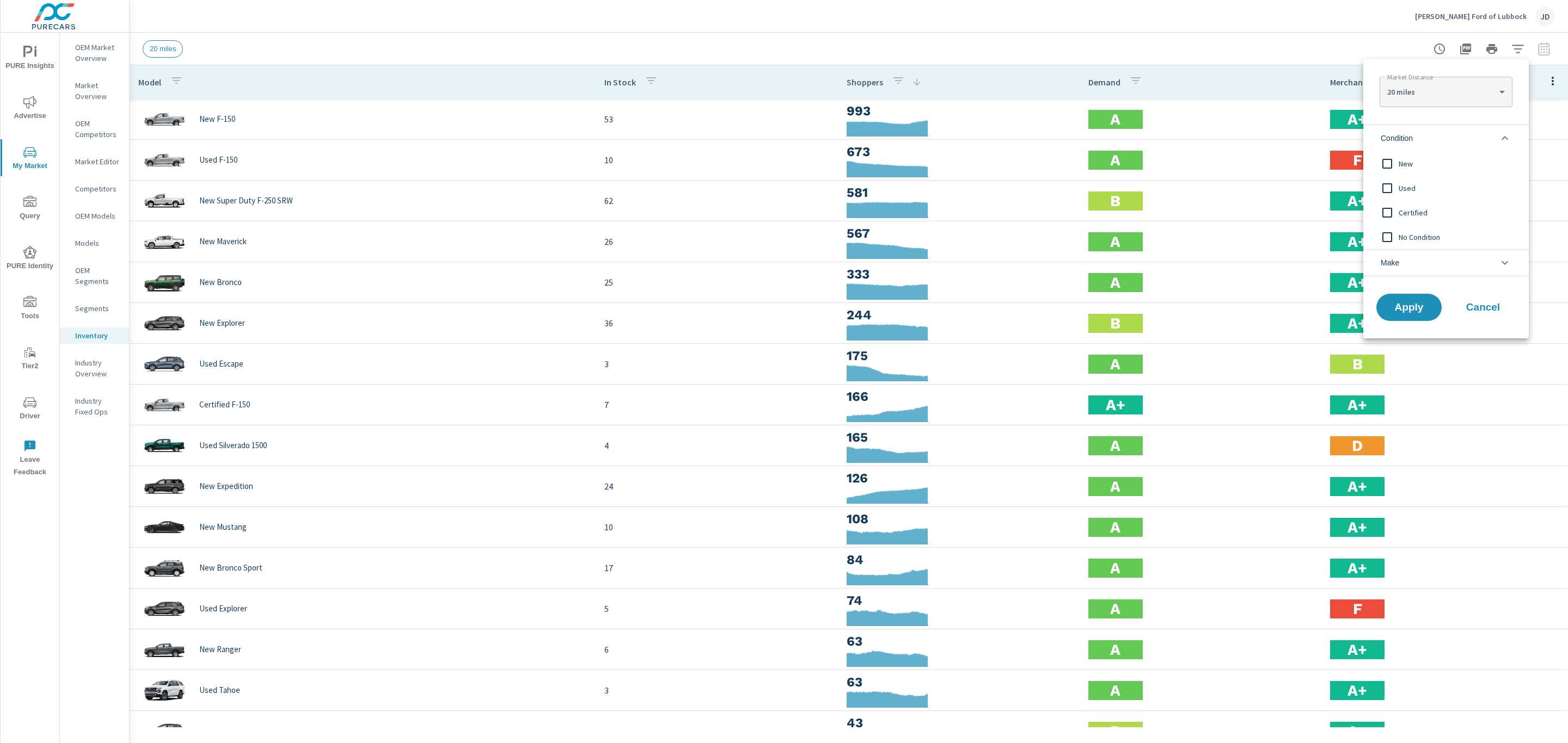
click at [1403, 167] on span "New" at bounding box center [1458, 164] width 119 height 13
click at [1414, 313] on span "Apply" at bounding box center [1408, 307] width 45 height 10
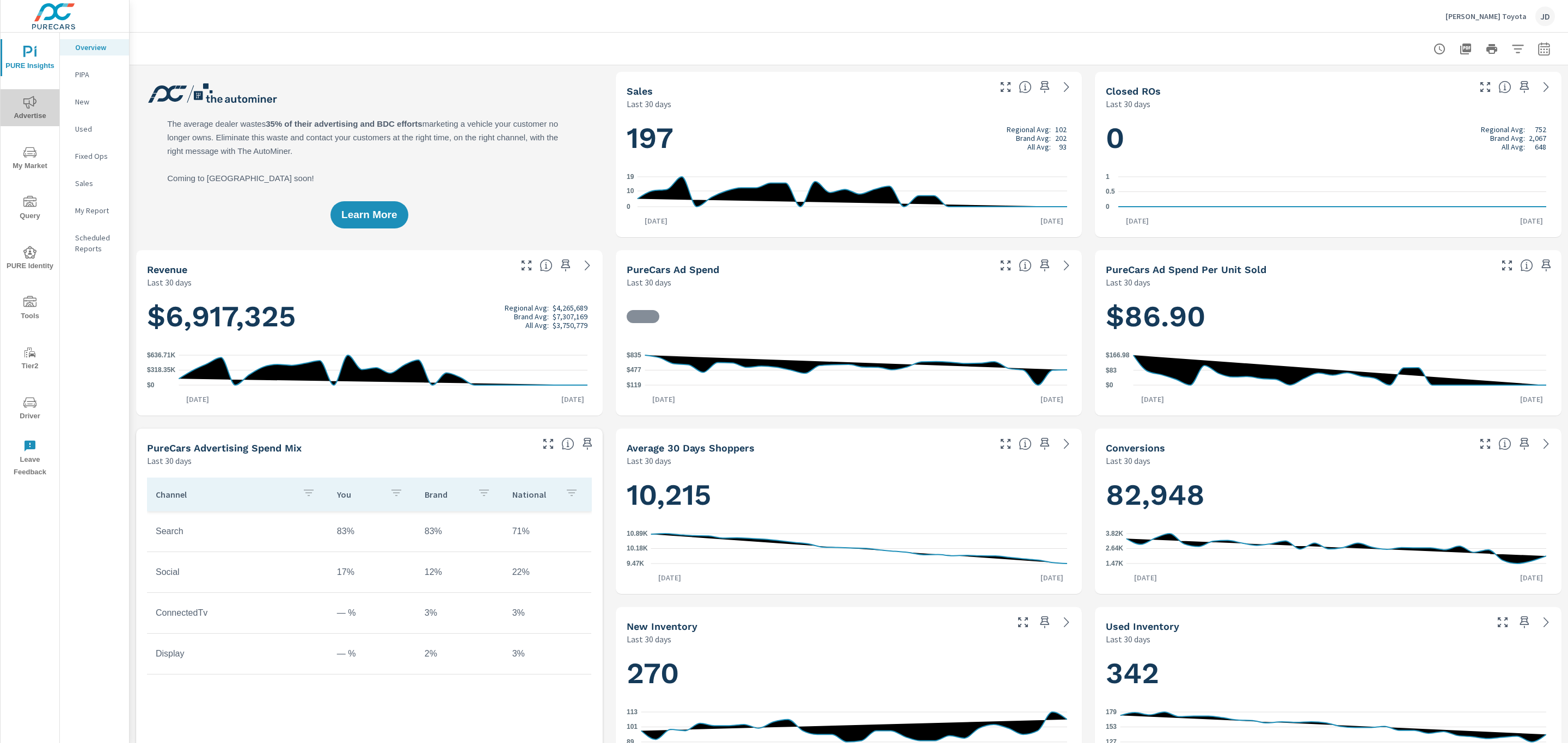
click at [28, 106] on icon "nav menu" at bounding box center [30, 103] width 13 height 13
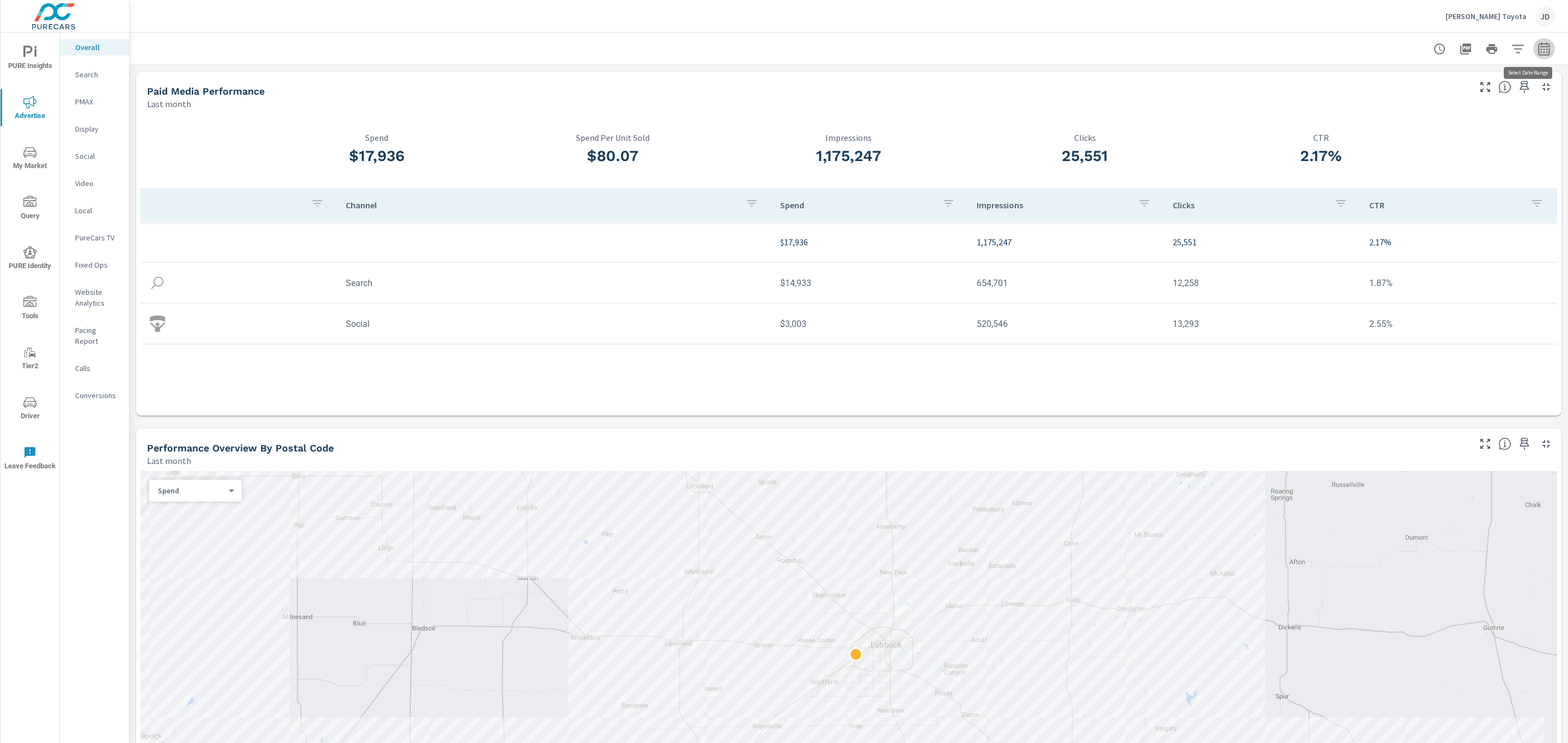
click at [1537, 50] on icon "button" at bounding box center [1544, 49] width 13 height 13
select select "Last month"
click at [1435, 125] on p "+ Add comparison" at bounding box center [1454, 122] width 139 height 13
click at [1436, 137] on select "Custom Previous period Previous month Previous year" at bounding box center [1444, 142] width 109 height 21
click at [1390, 131] on select "Custom Previous period Previous month Previous year" at bounding box center [1444, 142] width 109 height 21
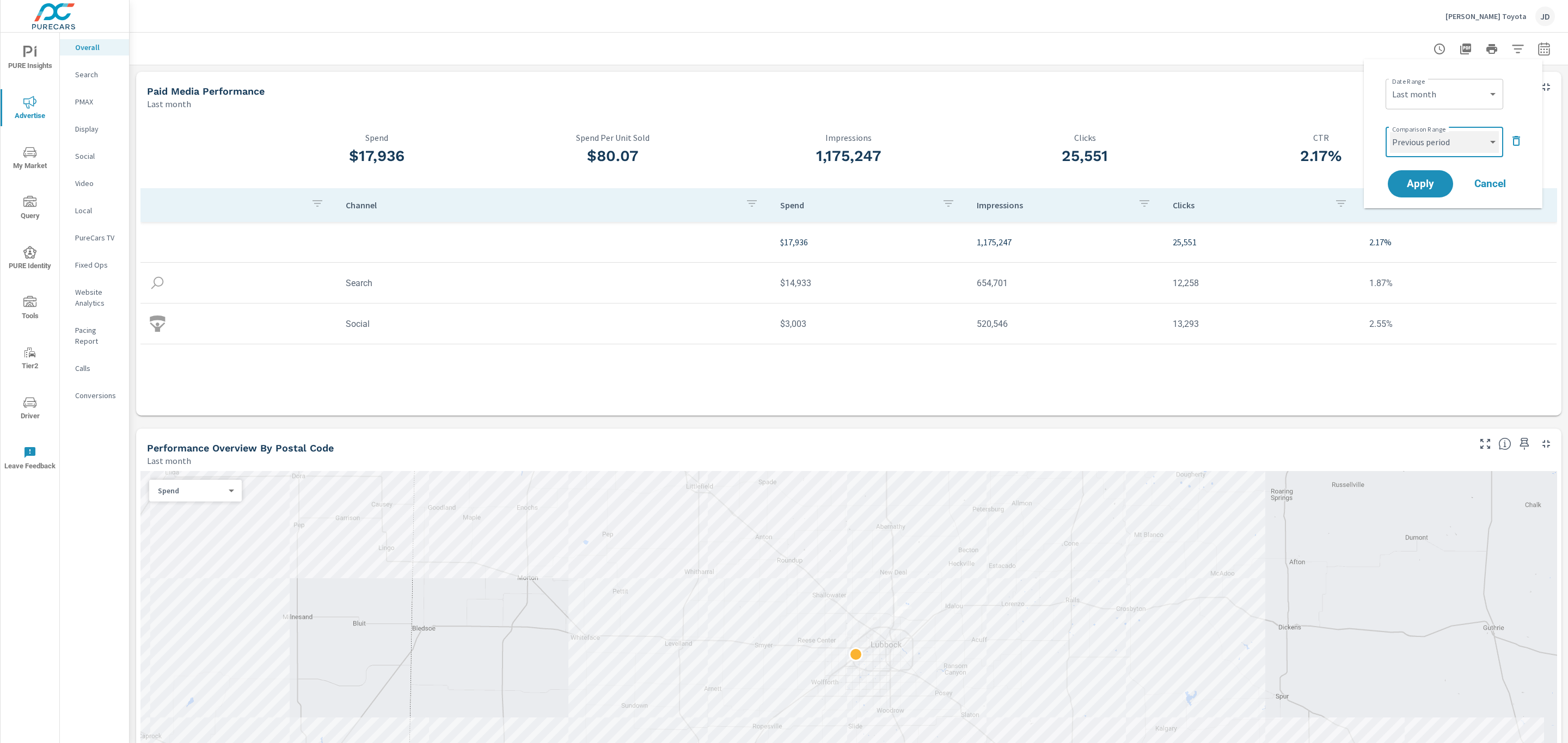
select select "Previous month"
click at [1434, 193] on button "Apply" at bounding box center [1420, 184] width 67 height 28
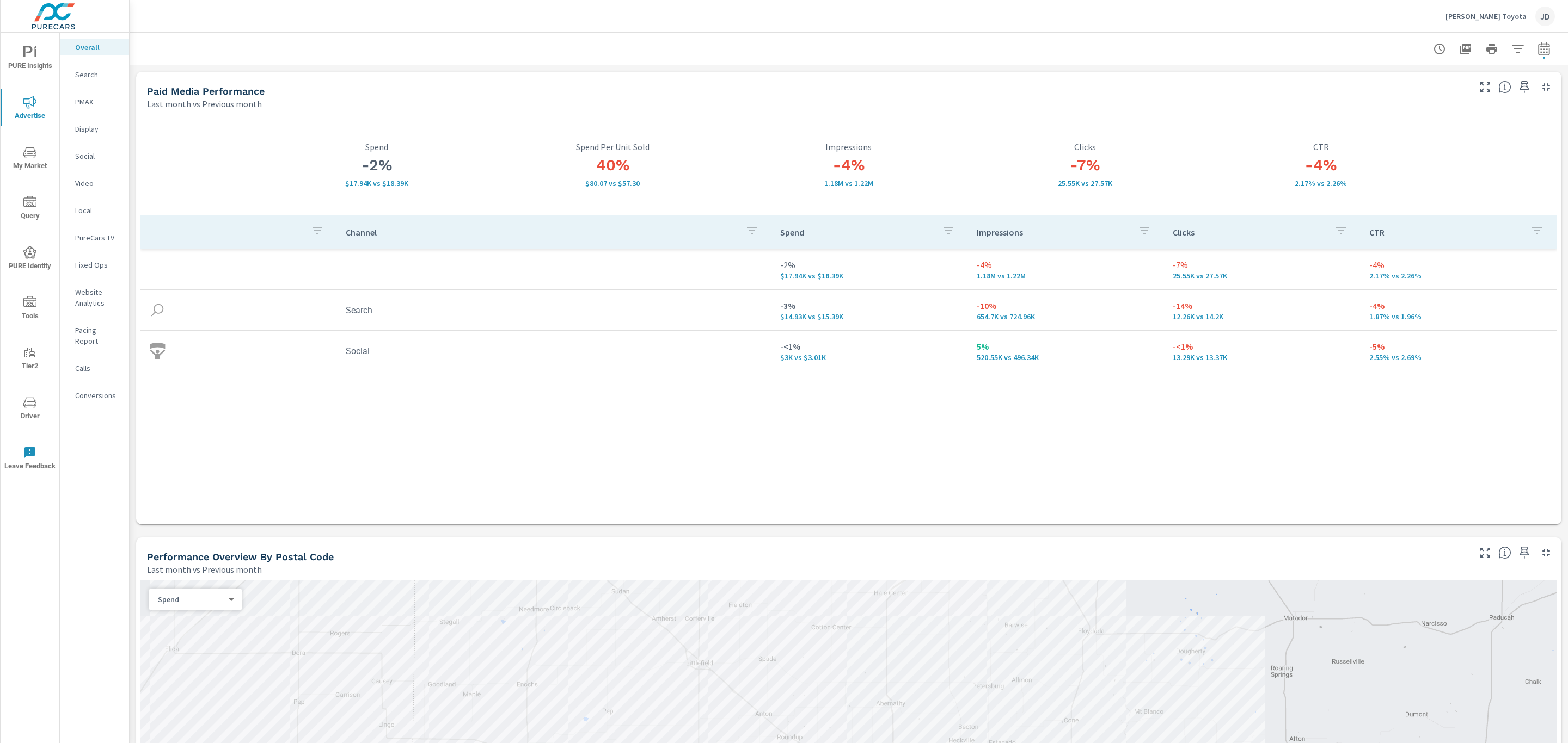
click at [1480, 85] on icon "button" at bounding box center [1485, 87] width 10 height 10
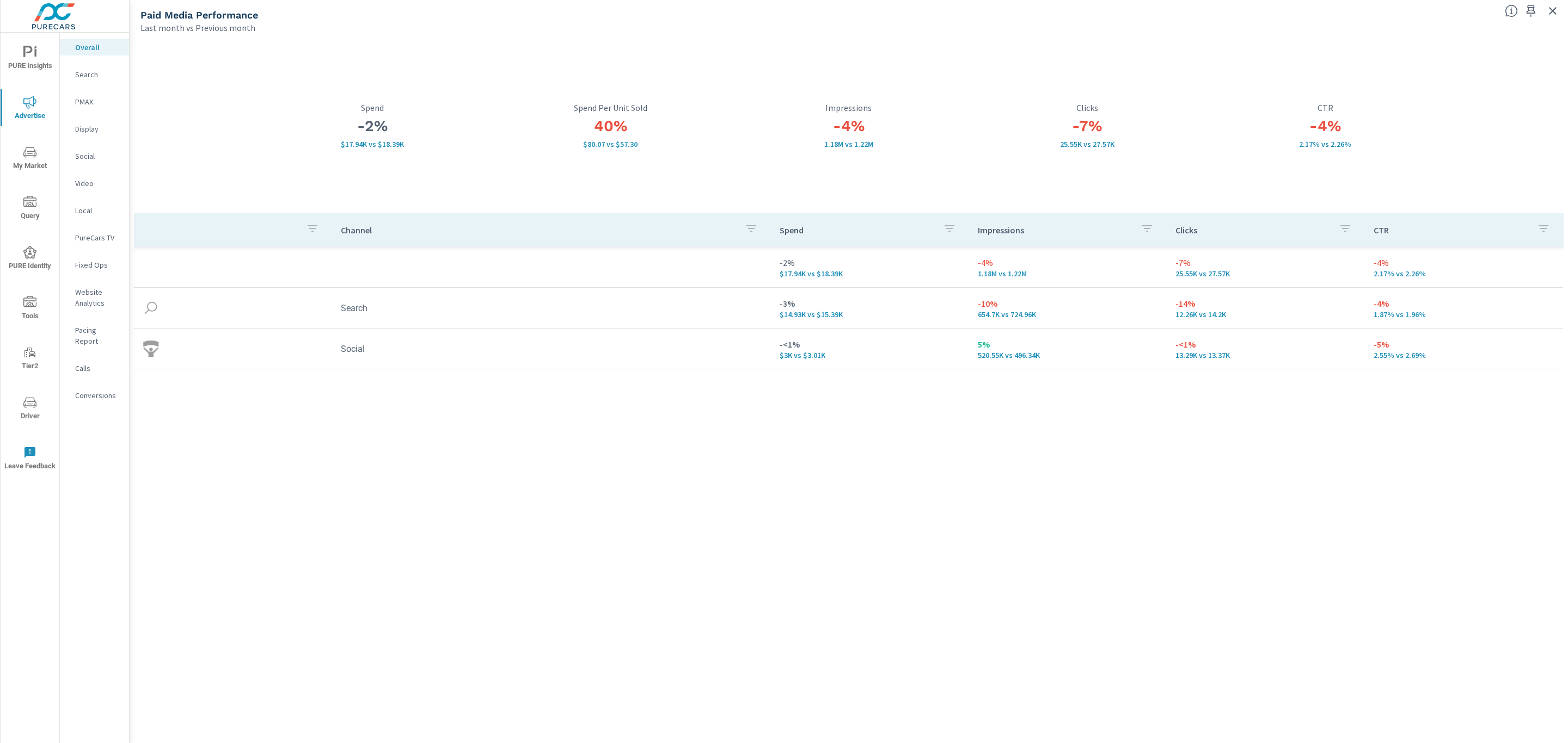
click at [100, 80] on div "Search" at bounding box center [94, 75] width 69 height 17
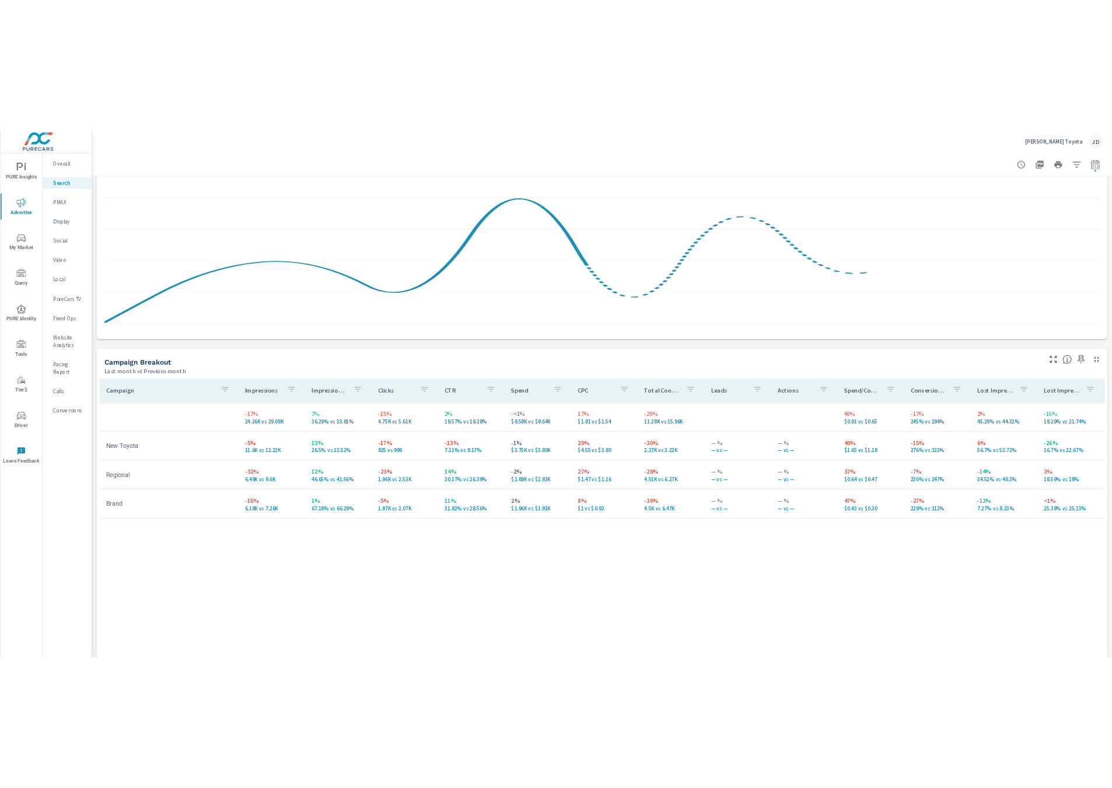
scroll to position [896, 0]
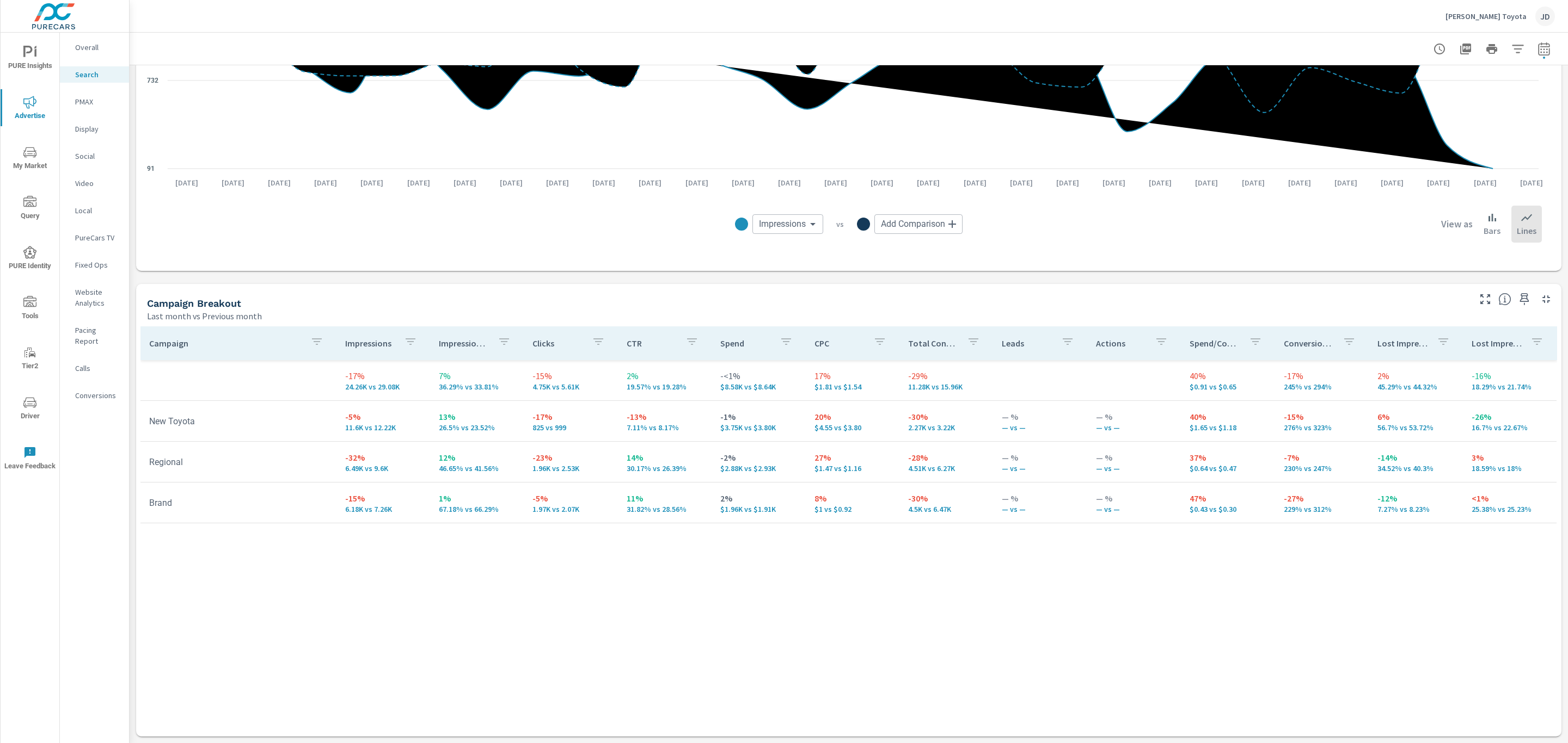
click at [151, 567] on div "Campaign Impressions Impression Share Clicks CTR Spend CPC Total Conversions Le…" at bounding box center [849, 521] width 1417 height 390
click at [98, 106] on p "PMAX" at bounding box center [98, 102] width 45 height 11
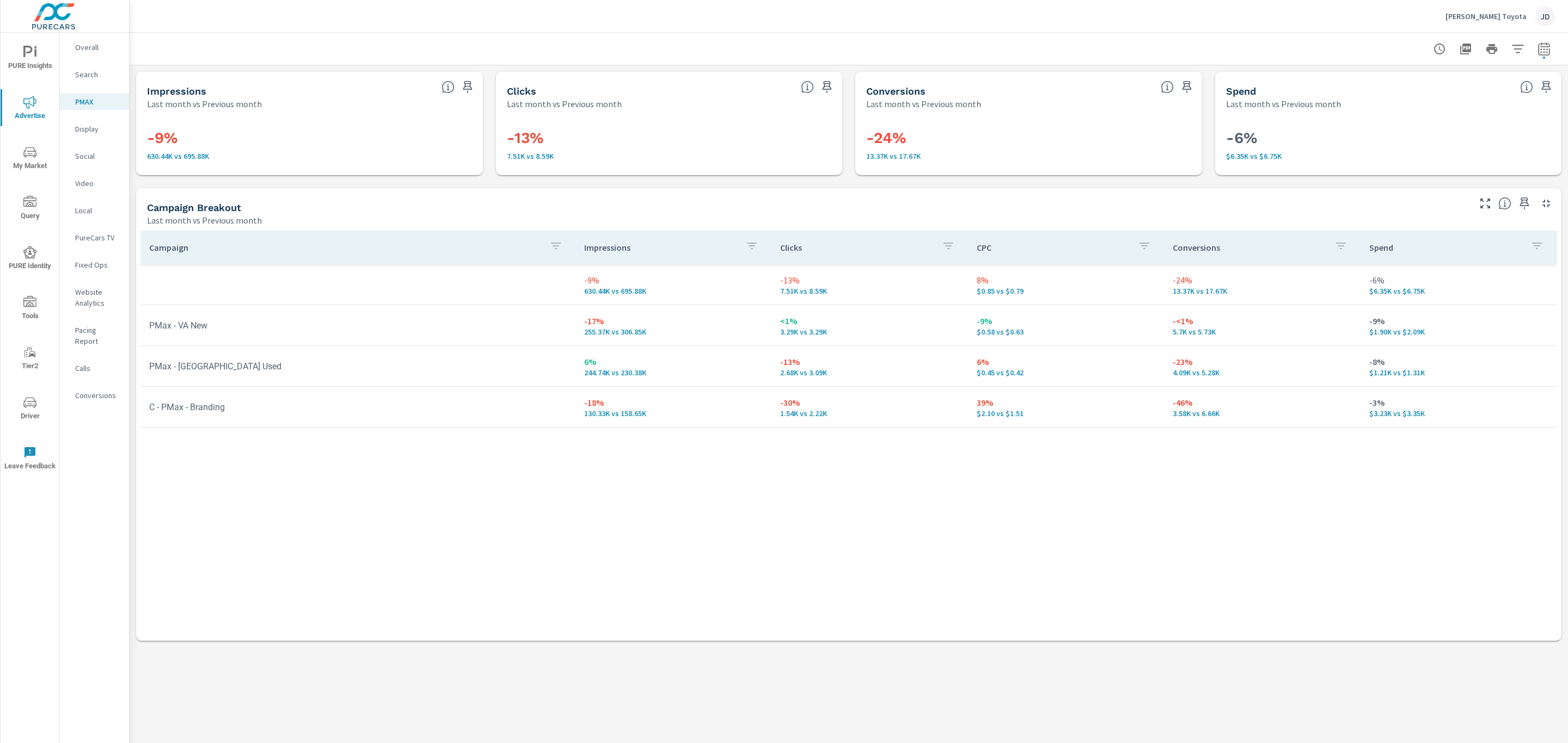
click at [1470, 554] on div "Campaign Impressions Clicks CPC Conversions Spend -9% 630.44K vs 695.88K -13% 7…" at bounding box center [849, 425] width 1417 height 390
click at [1482, 202] on icon "button" at bounding box center [1485, 203] width 13 height 13
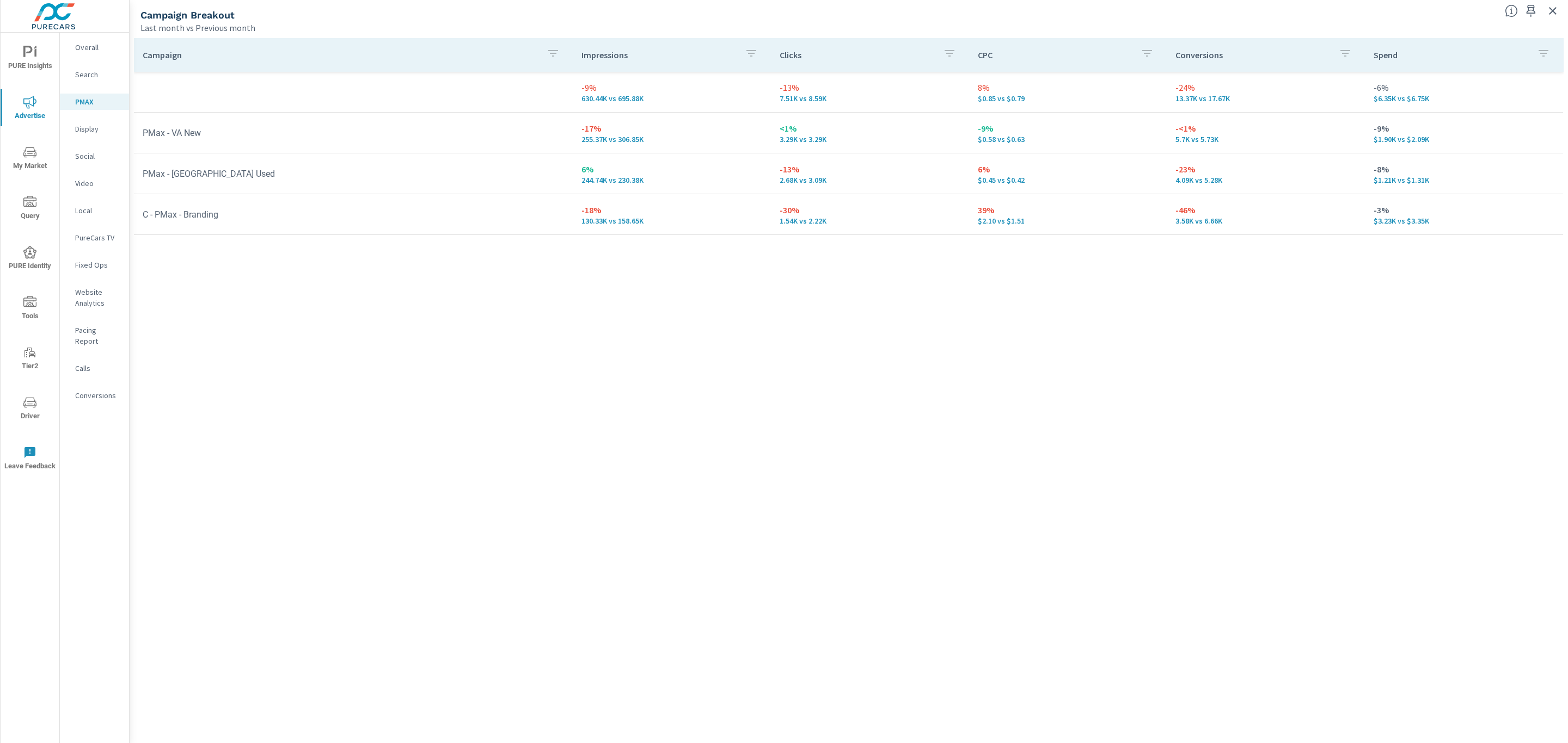
click at [25, 152] on icon "nav menu" at bounding box center [30, 152] width 13 height 13
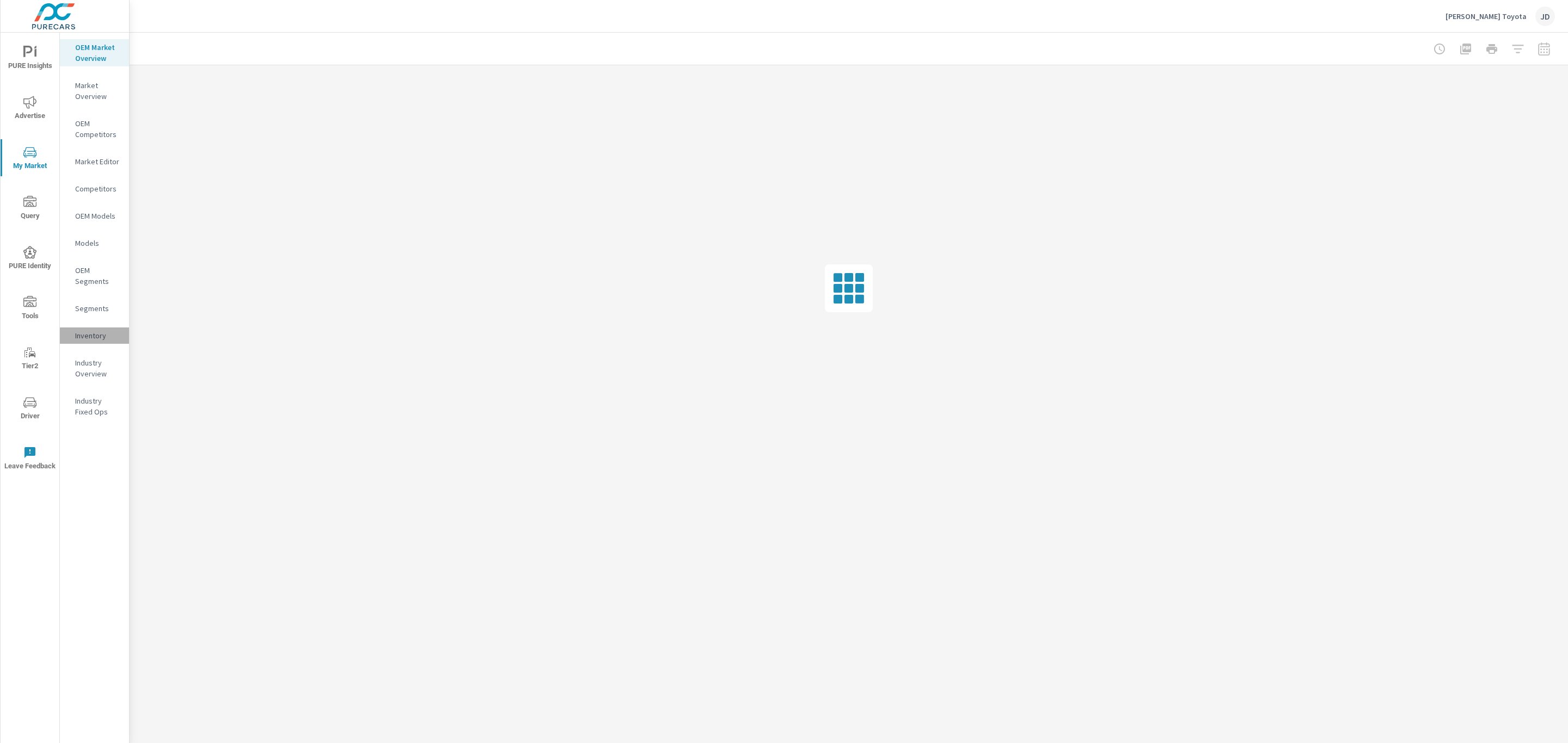
click at [85, 336] on p "Inventory" at bounding box center [98, 336] width 45 height 11
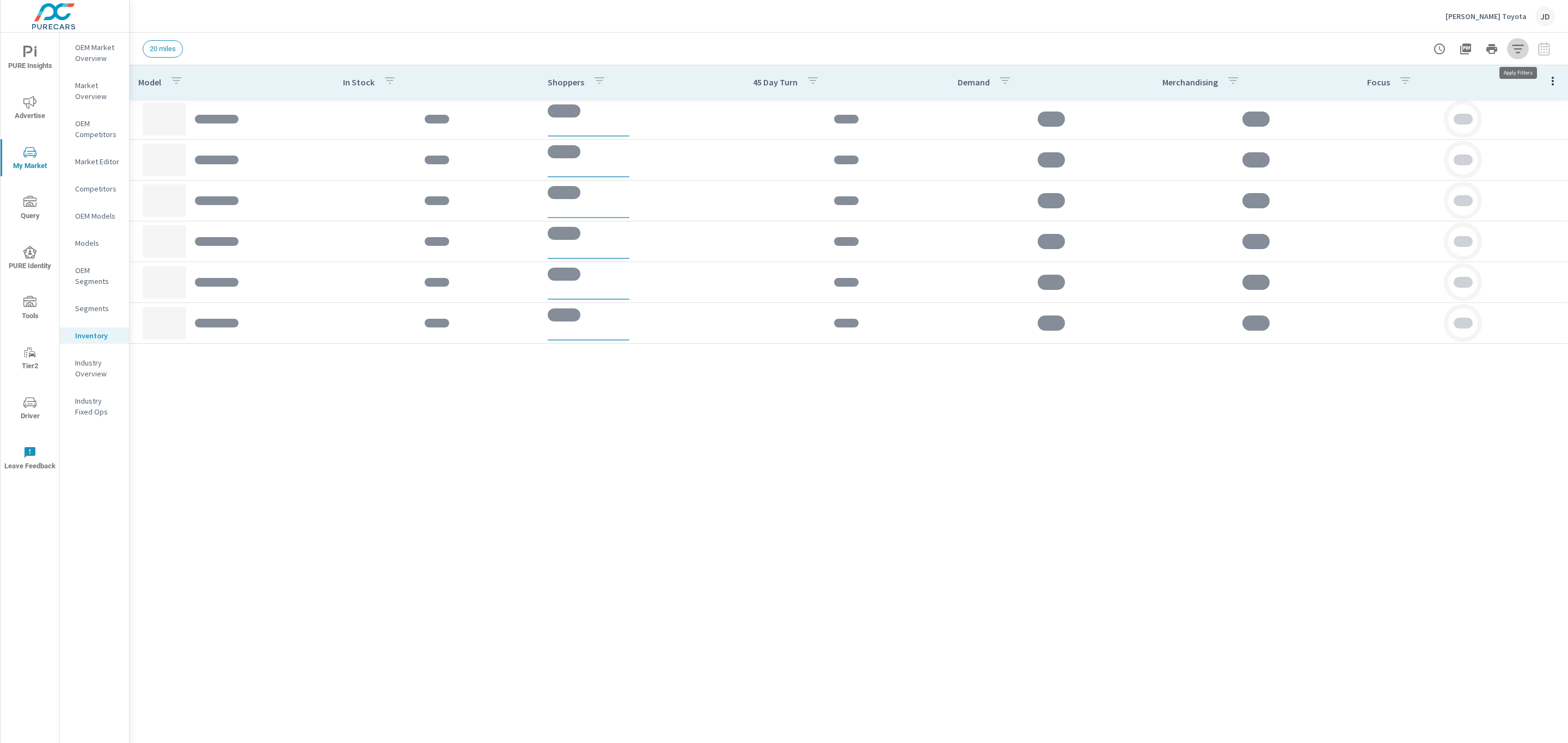
click at [1518, 47] on icon "button" at bounding box center [1518, 49] width 13 height 13
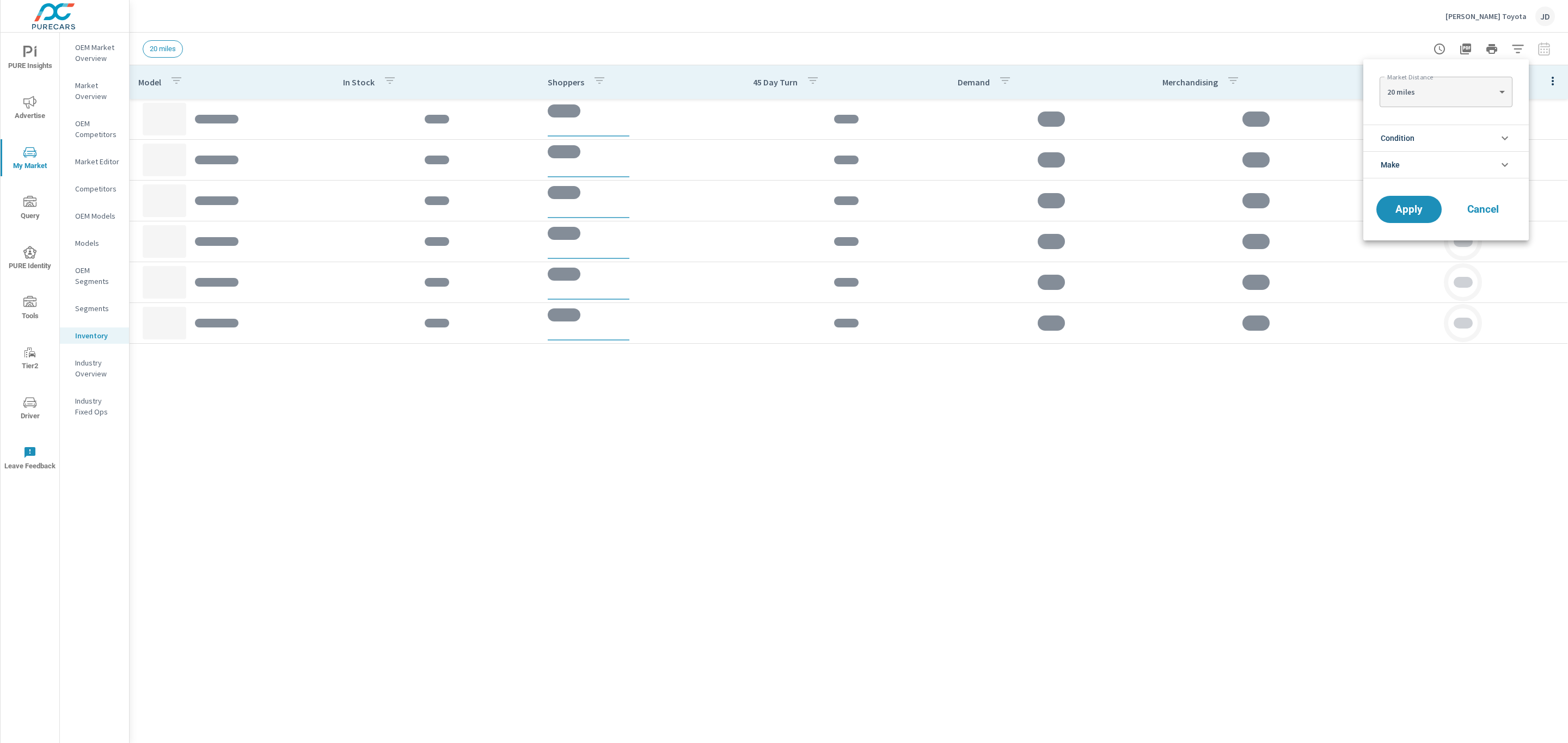
click at [1381, 141] on span "Condition" at bounding box center [1397, 138] width 34 height 26
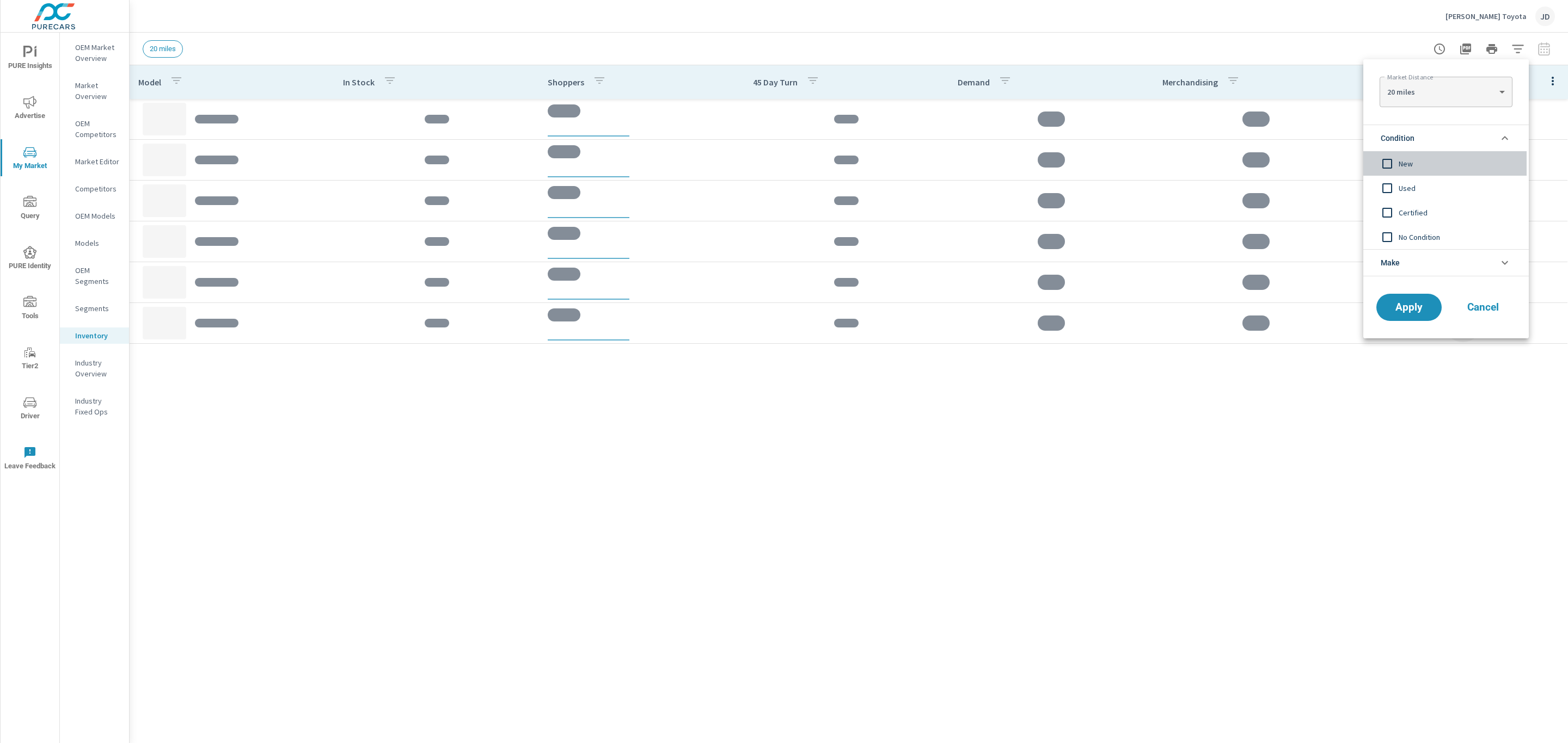
click at [1414, 164] on span "New" at bounding box center [1458, 164] width 119 height 13
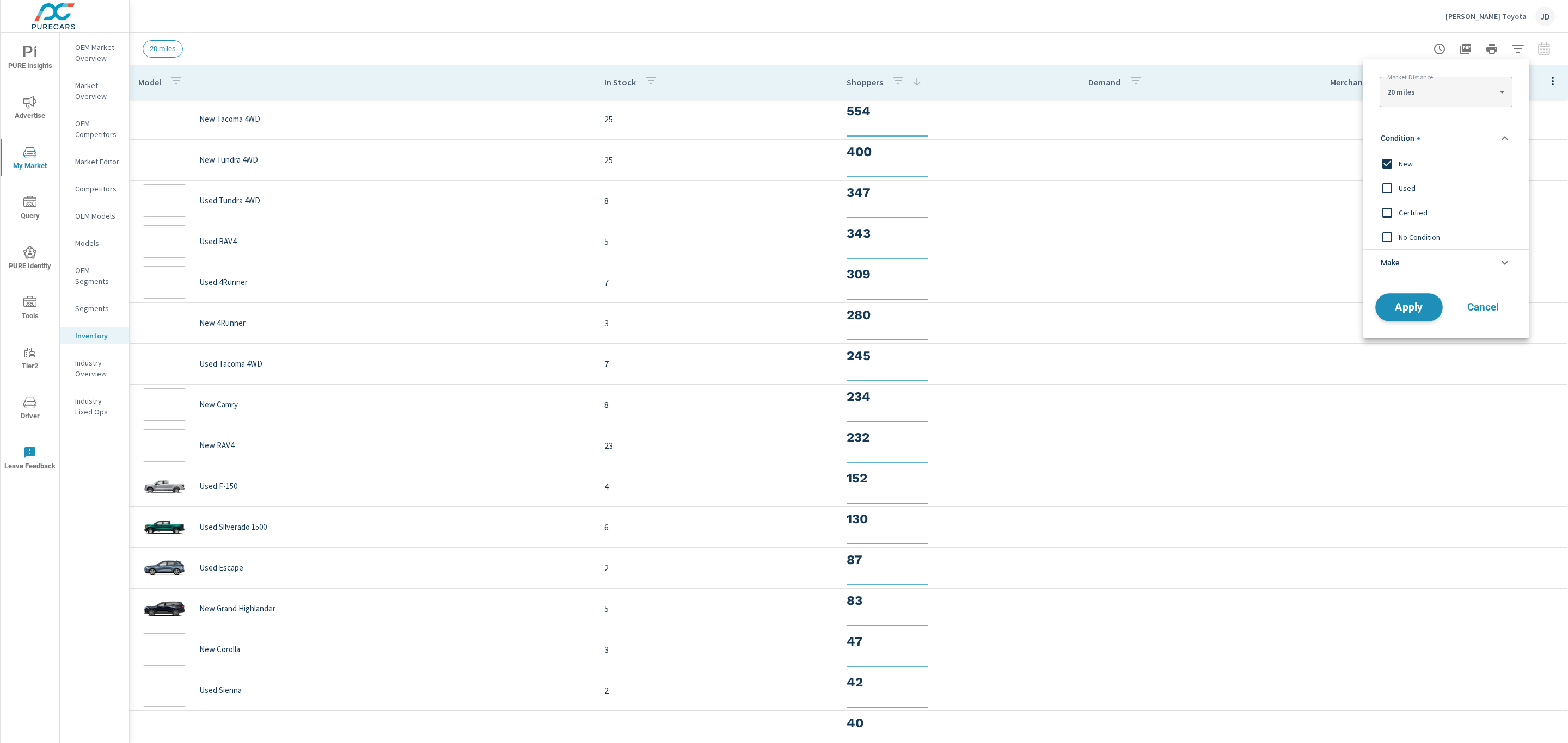
click at [1421, 309] on span "Apply" at bounding box center [1408, 307] width 45 height 10
